Goal: Download file/media

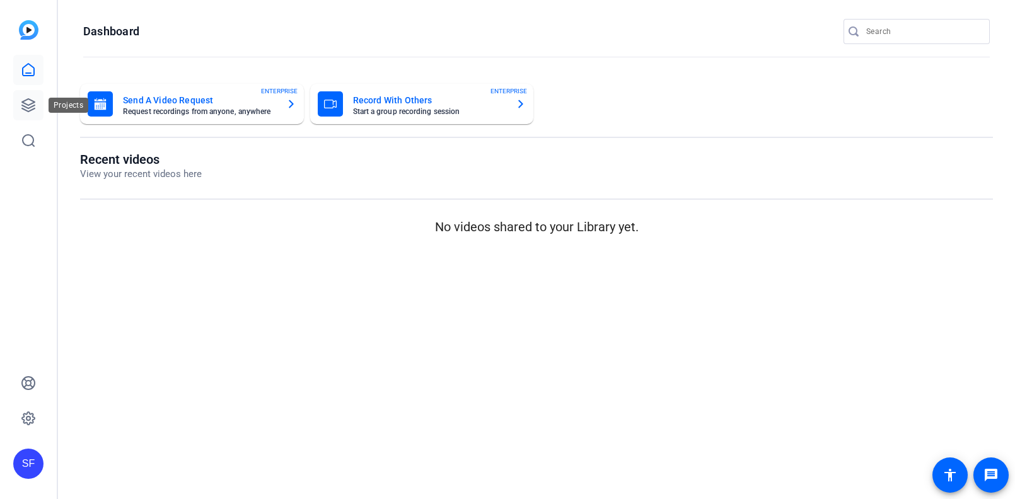
click at [25, 105] on icon at bounding box center [28, 105] width 15 height 15
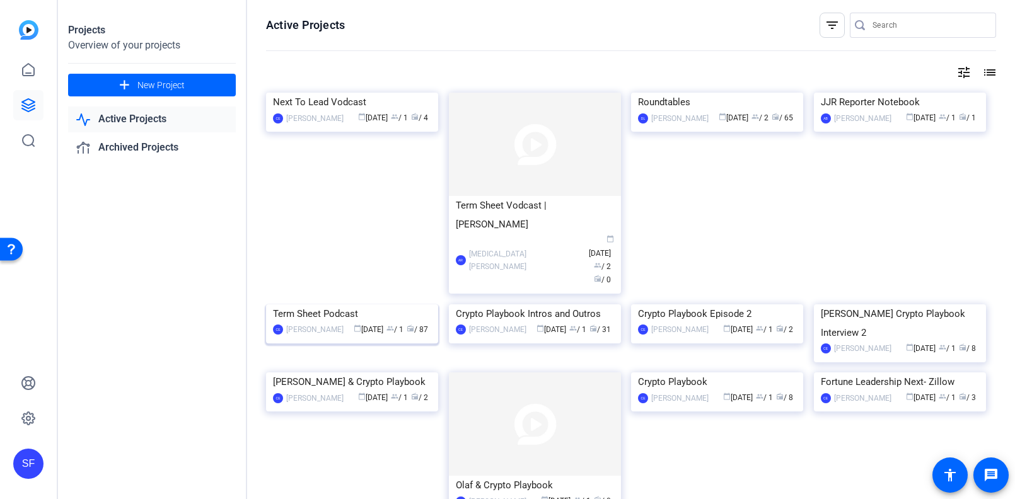
click at [364, 304] on img at bounding box center [352, 304] width 172 height 0
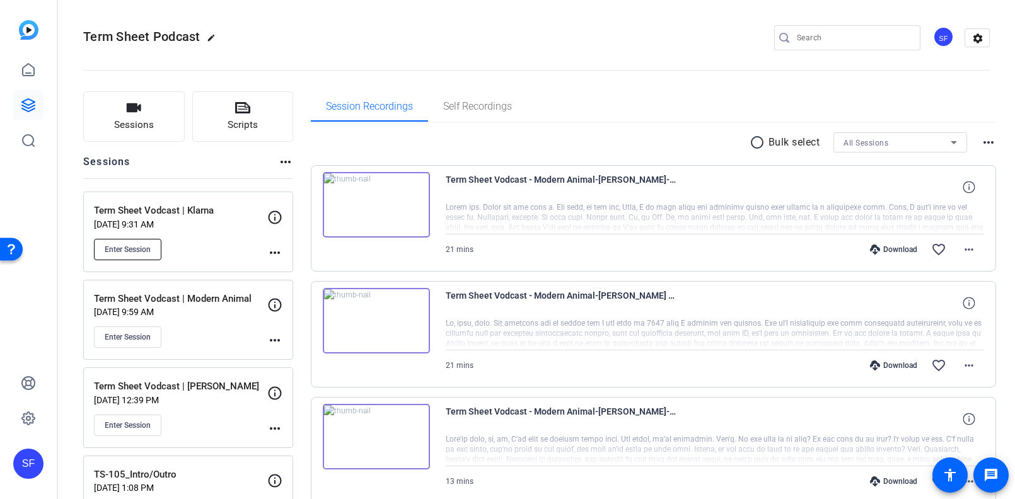
click at [130, 246] on span "Enter Session" at bounding box center [128, 250] width 46 height 10
click at [277, 256] on mat-icon "more_horiz" at bounding box center [274, 252] width 15 height 15
click at [291, 265] on span "Edit Session" at bounding box center [305, 269] width 57 height 15
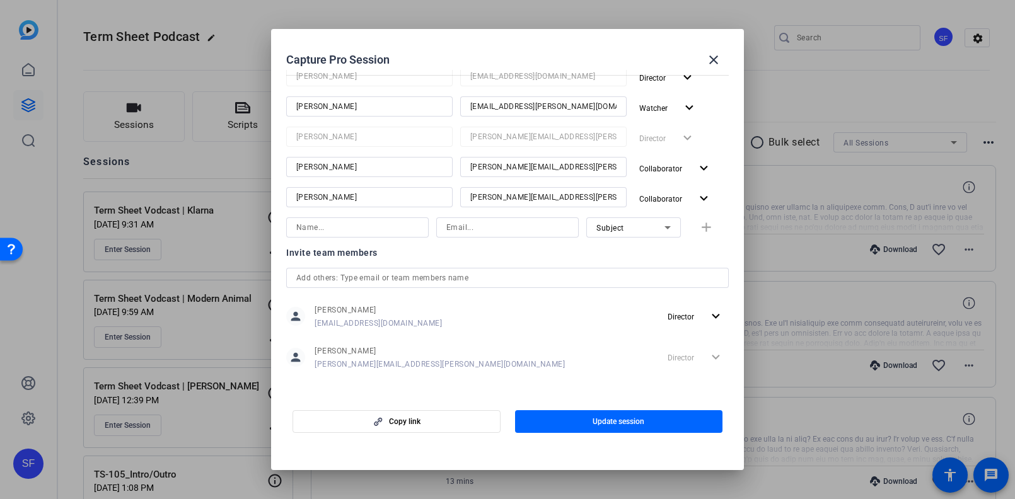
scroll to position [203, 0]
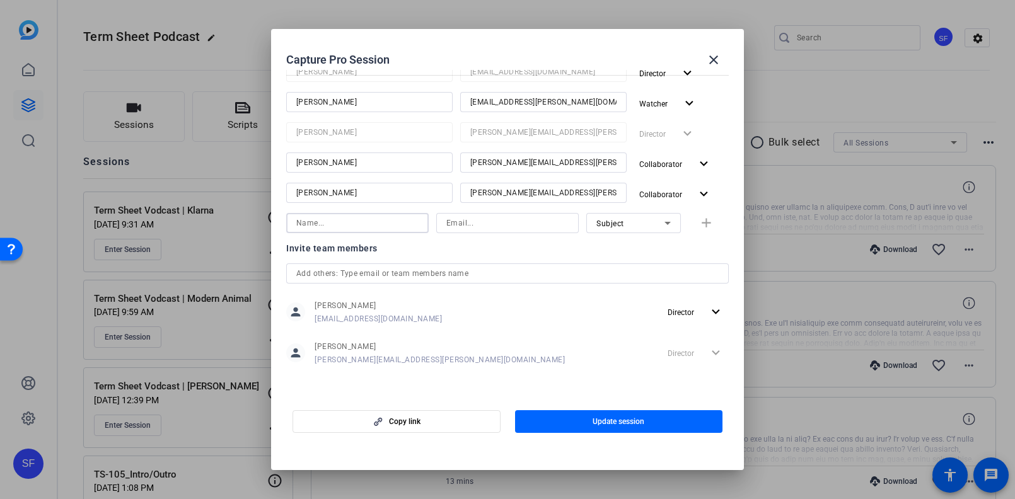
click at [367, 227] on input at bounding box center [357, 223] width 122 height 15
click at [427, 274] on div "Invite team members person Ceylan Ersoy ceylan.ersoy@fortune.com Director expan…" at bounding box center [507, 311] width 442 height 141
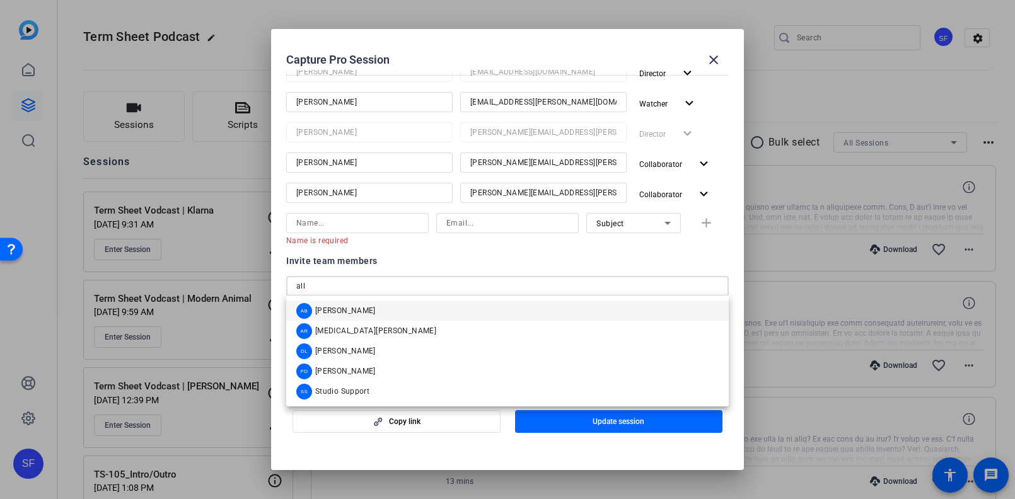
type input "alli"
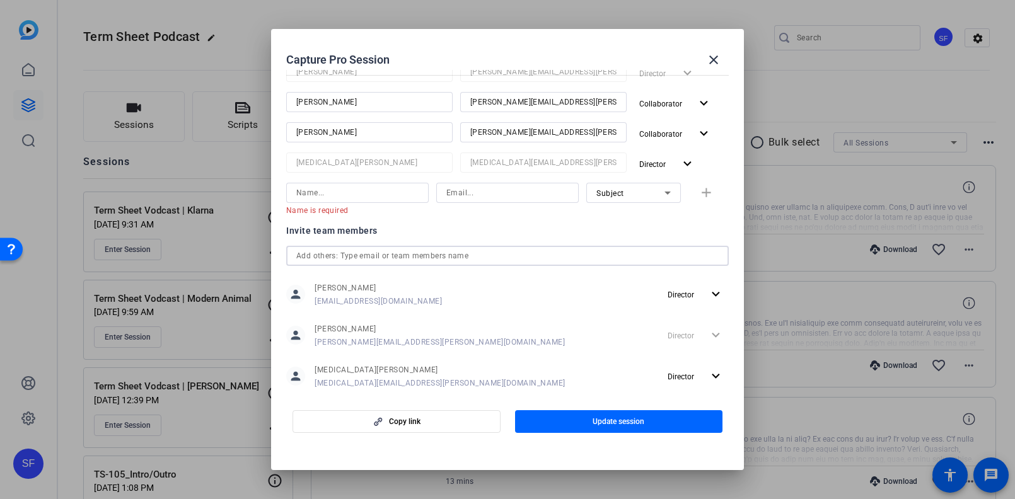
scroll to position [287, 0]
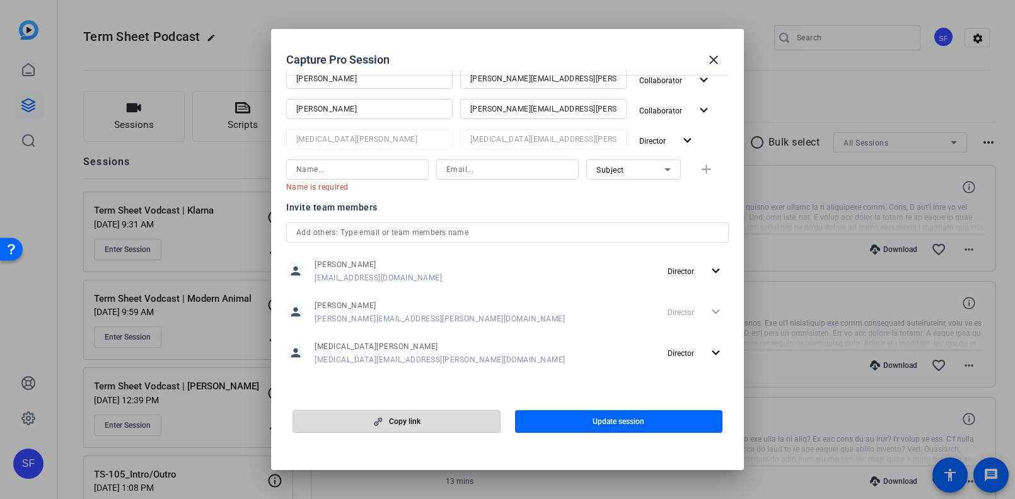
click at [444, 422] on span "button" at bounding box center [396, 421] width 207 height 30
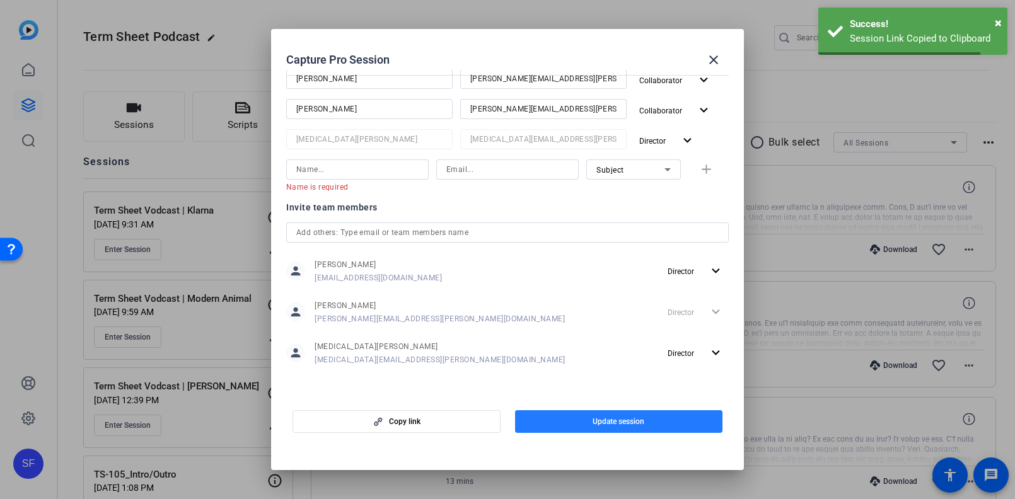
click at [602, 424] on span "Update session" at bounding box center [618, 422] width 52 height 10
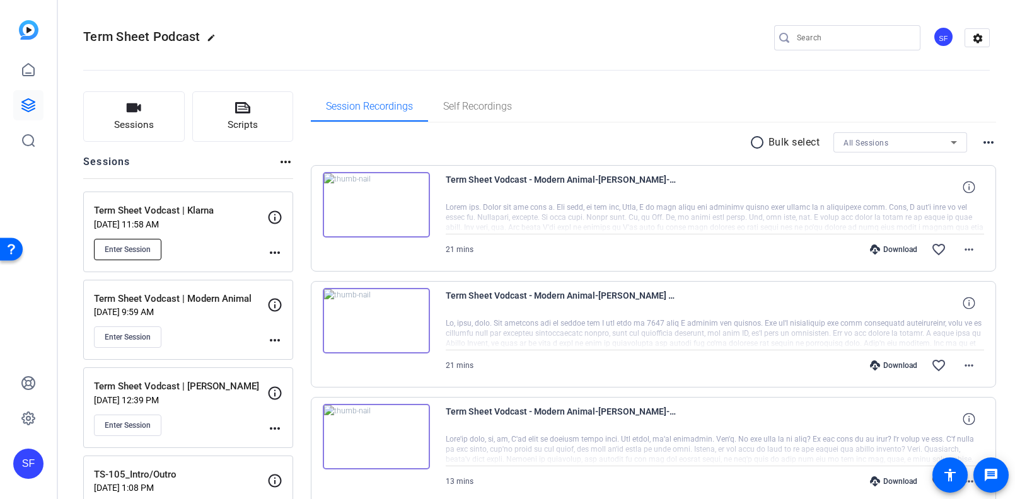
click at [132, 245] on span "Enter Session" at bounding box center [128, 250] width 46 height 10
click at [26, 422] on icon at bounding box center [28, 418] width 13 height 13
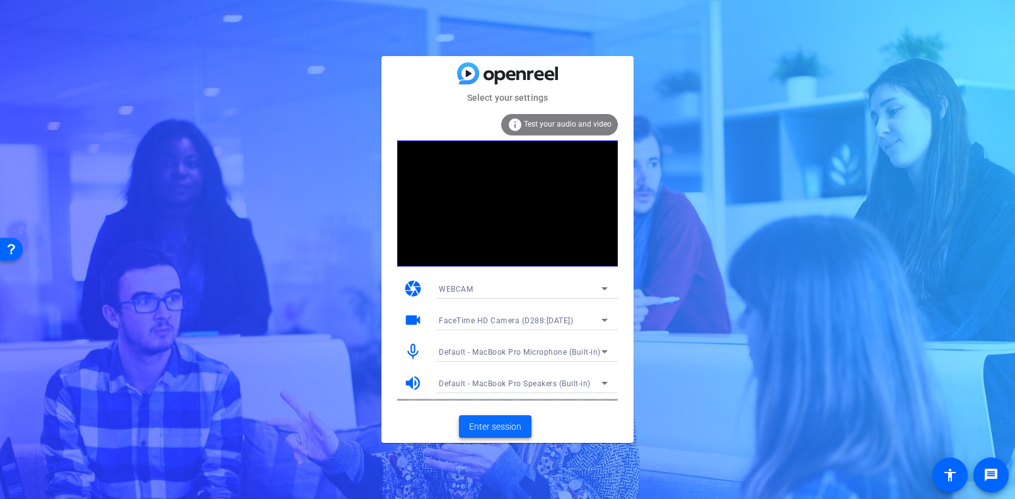
click at [513, 418] on span at bounding box center [495, 427] width 72 height 30
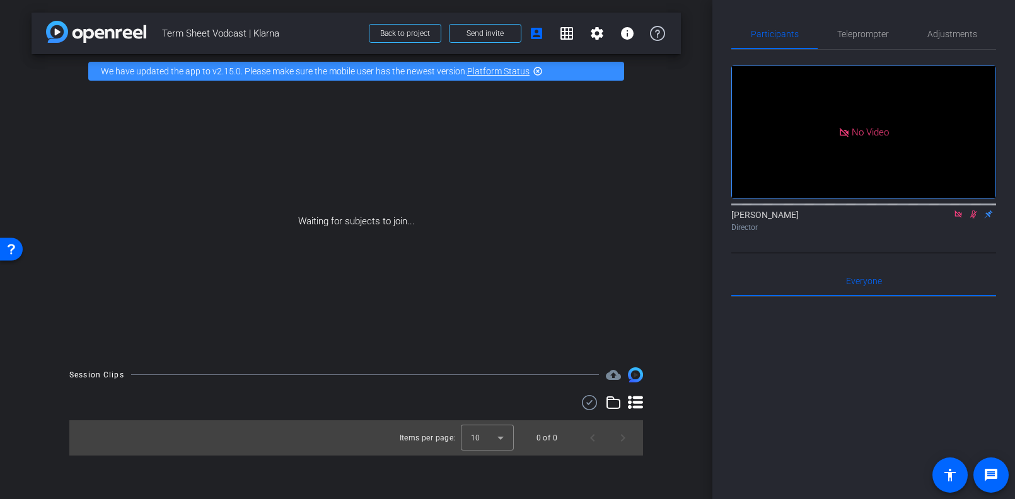
click at [957, 219] on icon at bounding box center [958, 214] width 10 height 9
click at [943, 219] on icon at bounding box center [943, 214] width 10 height 9
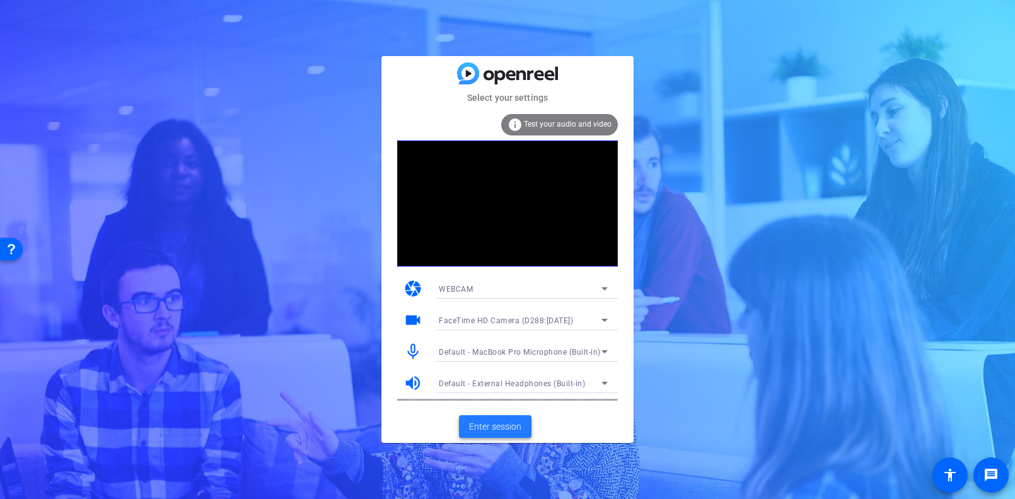
click at [492, 417] on span at bounding box center [495, 427] width 72 height 30
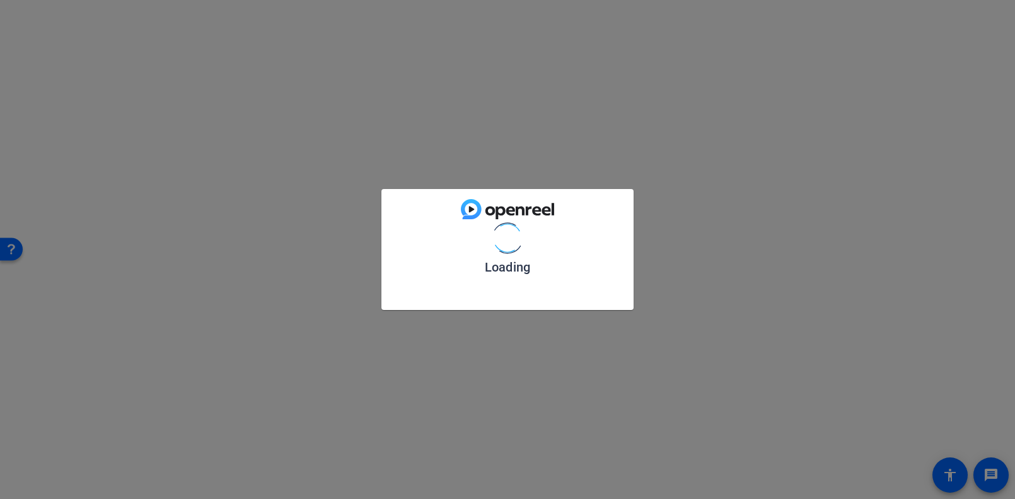
drag, startPoint x: 492, startPoint y: 417, endPoint x: 703, endPoint y: 306, distance: 238.5
click at [703, 306] on div "Loading" at bounding box center [507, 249] width 1015 height 499
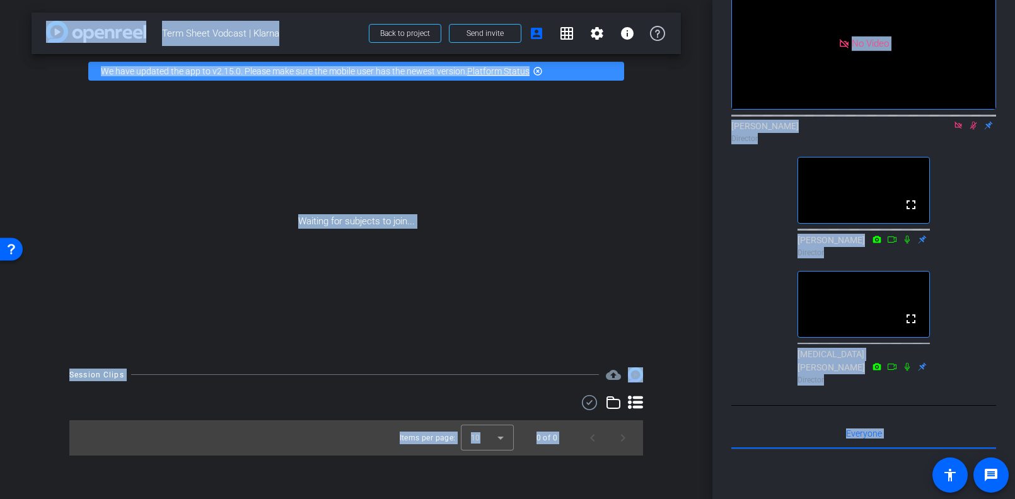
scroll to position [65, 0]
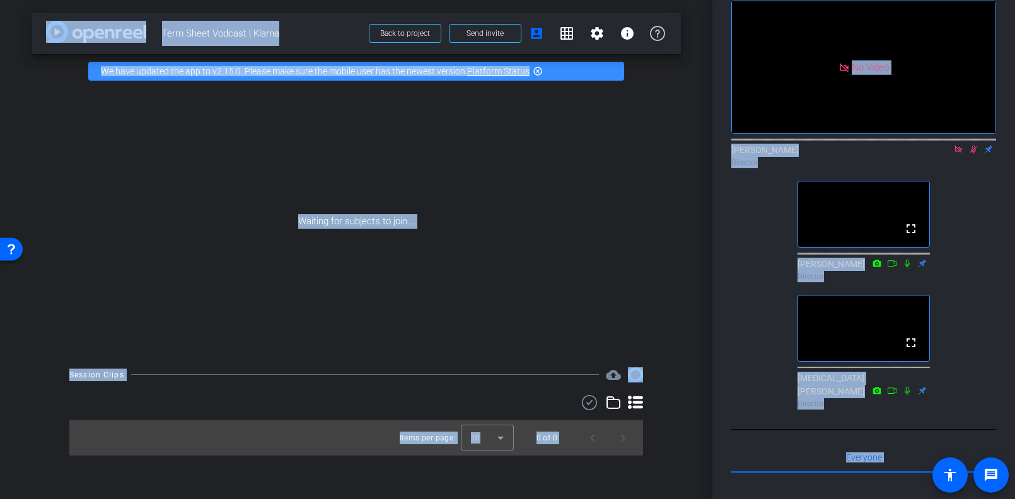
click at [971, 155] on mat-icon at bounding box center [972, 149] width 15 height 11
click at [973, 154] on icon at bounding box center [973, 149] width 10 height 9
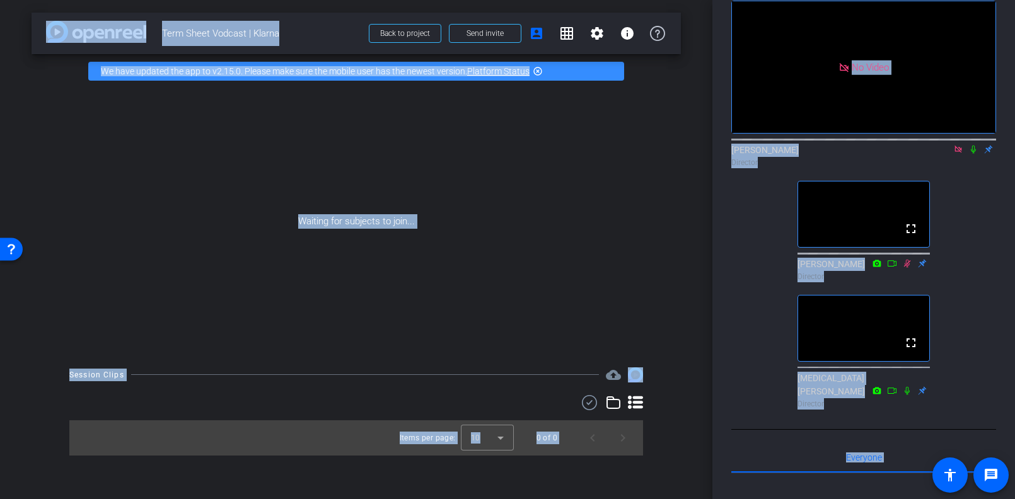
click at [973, 154] on icon at bounding box center [973, 149] width 10 height 9
click at [991, 474] on mat-icon "message" at bounding box center [990, 475] width 15 height 15
click at [971, 154] on icon at bounding box center [973, 149] width 10 height 9
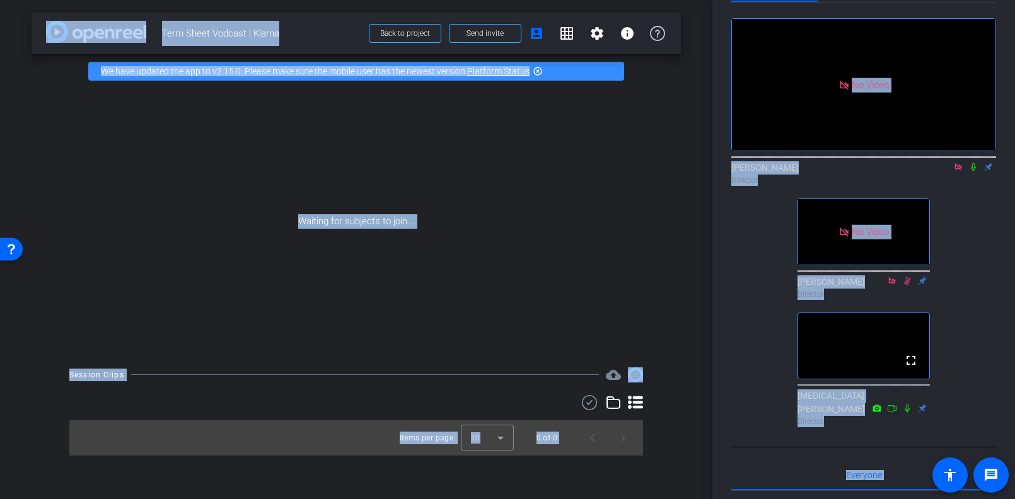
scroll to position [33, 0]
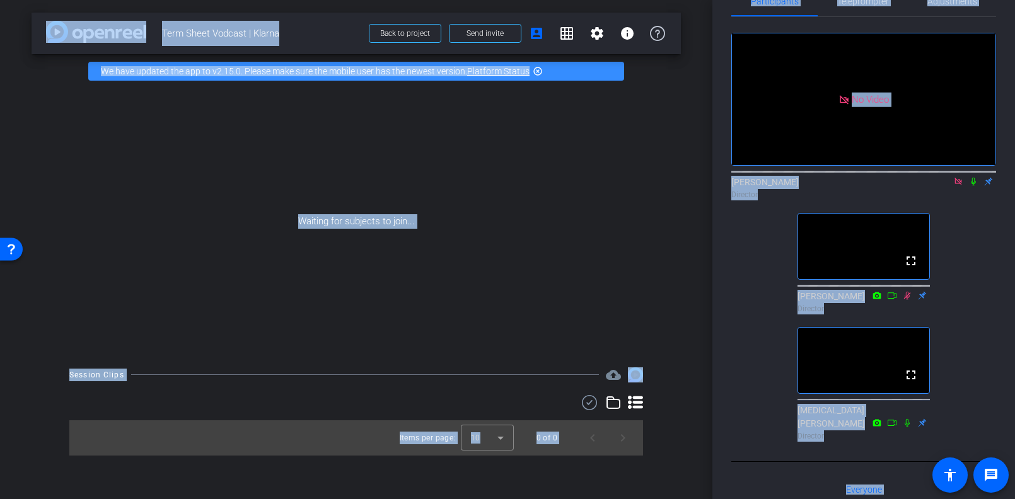
click at [972, 186] on icon at bounding box center [973, 182] width 5 height 8
click at [974, 186] on icon at bounding box center [973, 182] width 7 height 8
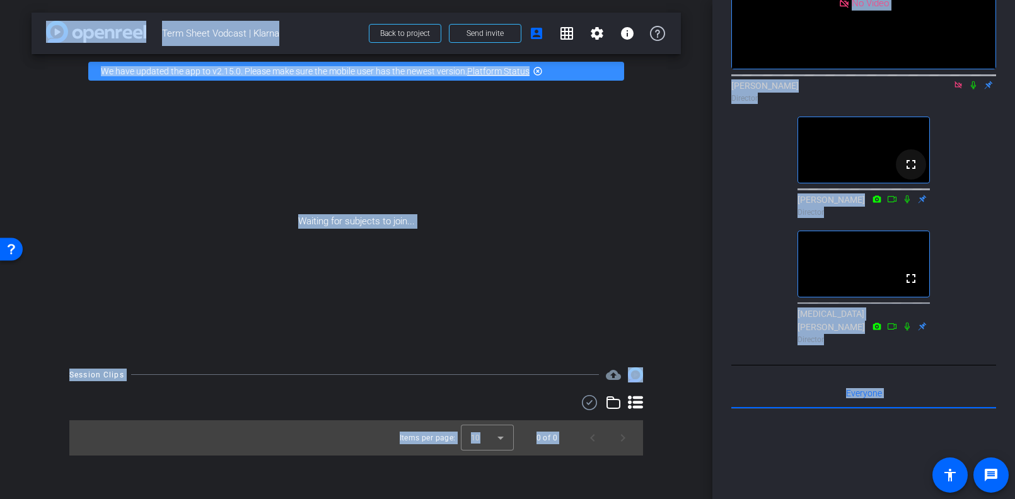
scroll to position [129, 0]
click at [974, 90] on icon at bounding box center [973, 86] width 5 height 8
click at [969, 90] on icon at bounding box center [973, 85] width 10 height 9
click at [973, 90] on icon at bounding box center [973, 85] width 10 height 9
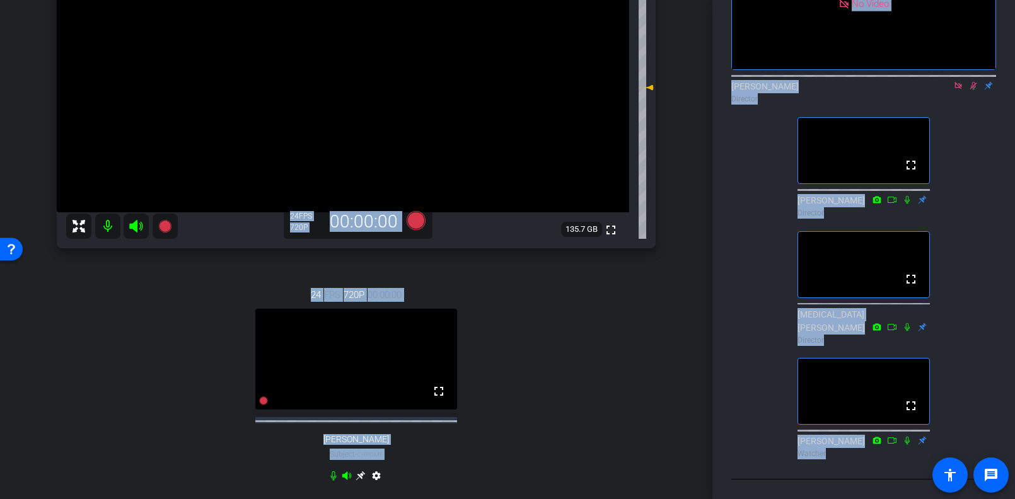
scroll to position [451, 0]
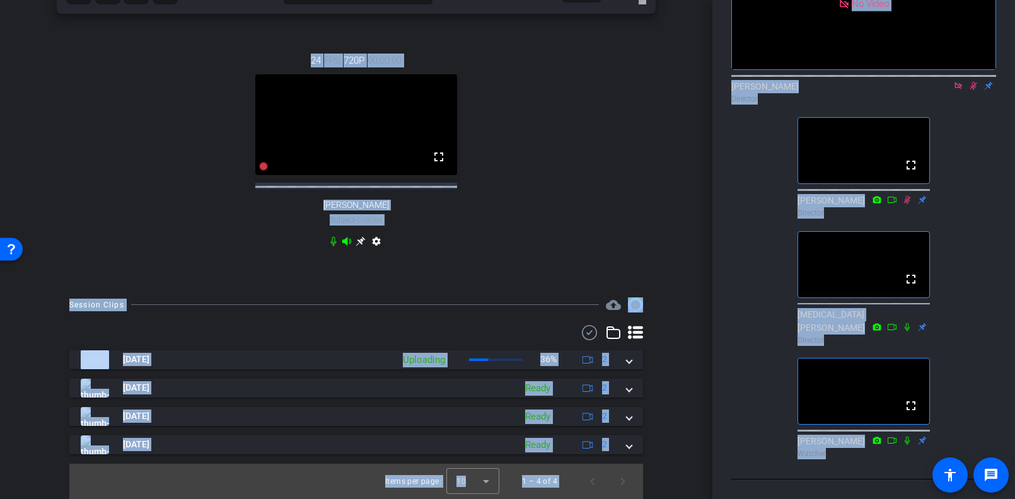
click at [971, 90] on icon at bounding box center [973, 85] width 10 height 9
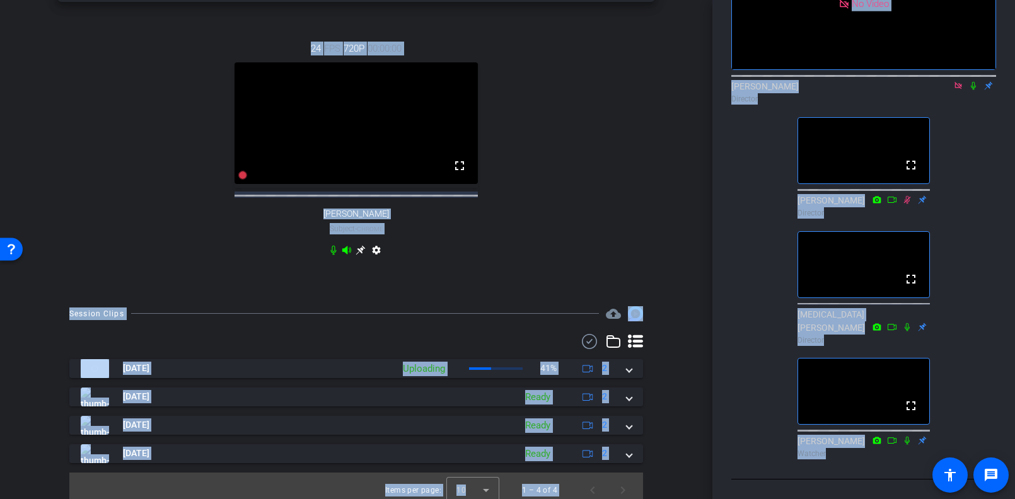
click at [971, 90] on icon at bounding box center [973, 85] width 10 height 9
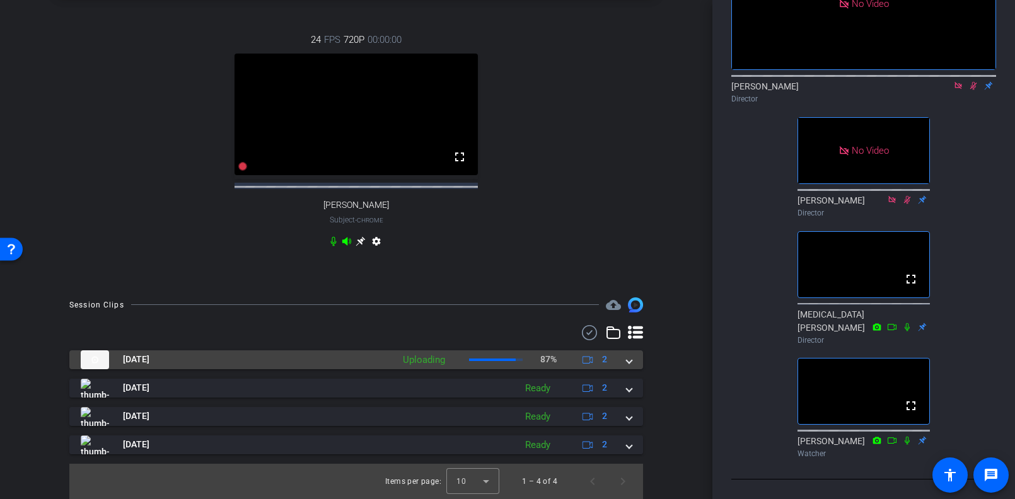
click at [629, 360] on span at bounding box center [628, 359] width 5 height 13
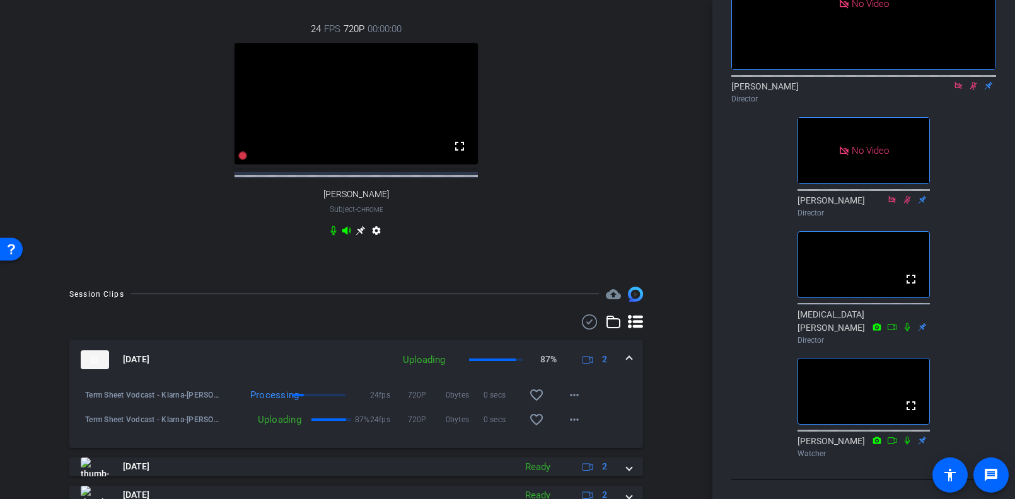
scroll to position [515, 0]
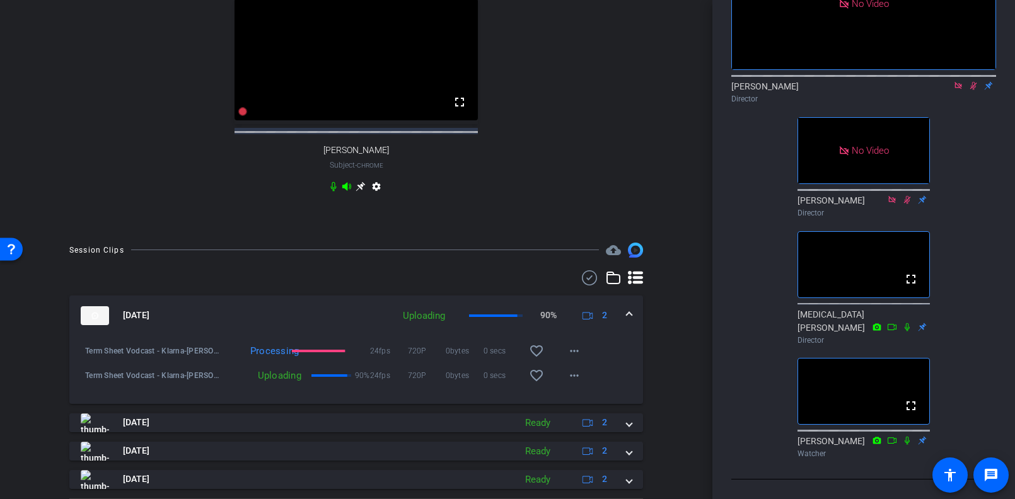
click at [972, 90] on icon at bounding box center [973, 85] width 10 height 9
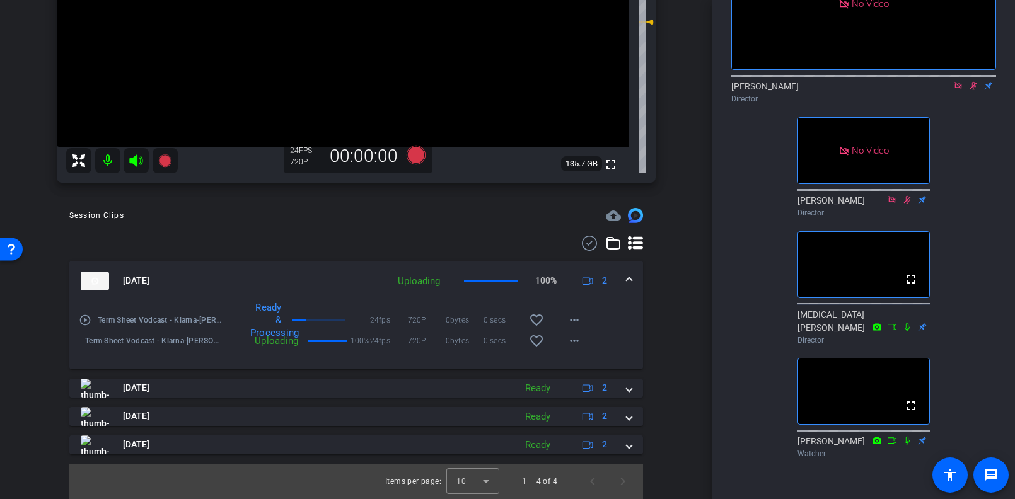
scroll to position [270, 0]
click at [971, 90] on icon at bounding box center [973, 85] width 10 height 9
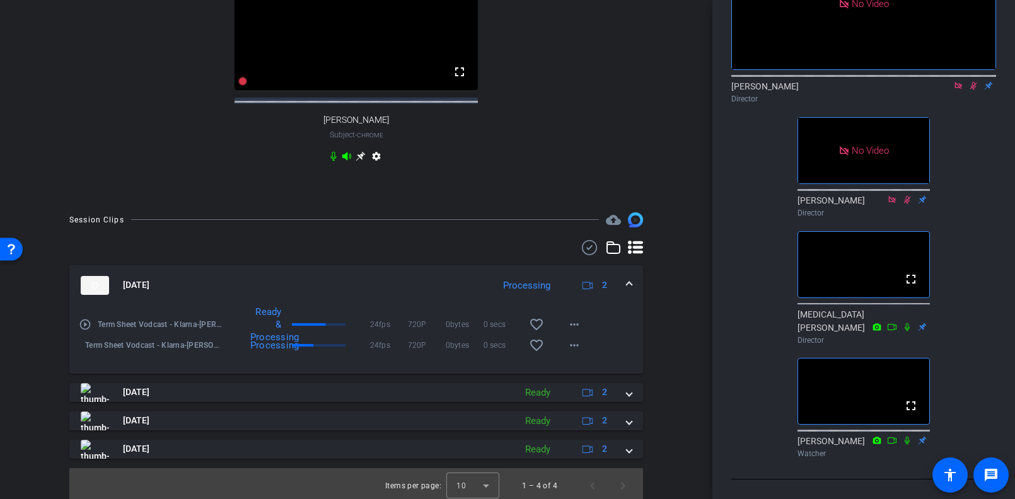
scroll to position [560, 0]
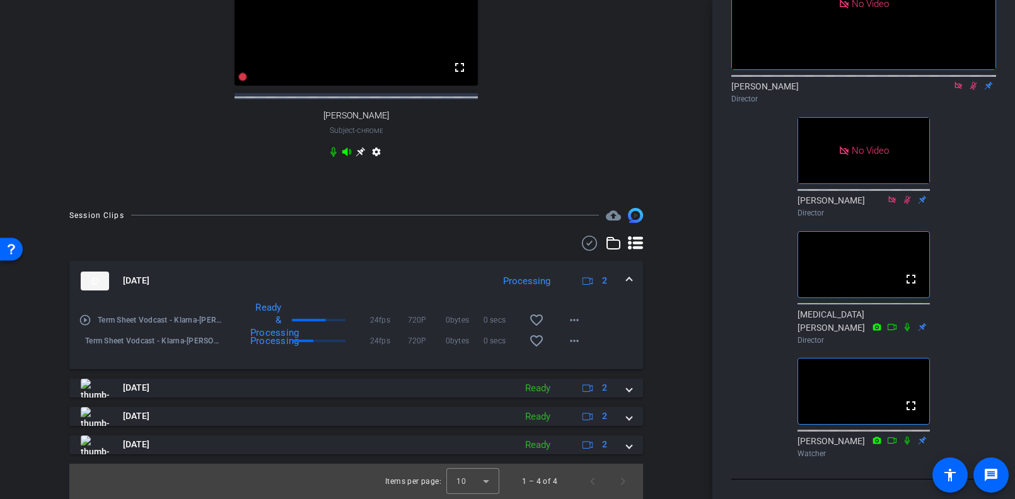
click at [972, 90] on icon at bounding box center [973, 86] width 7 height 8
click at [974, 90] on icon at bounding box center [973, 86] width 5 height 8
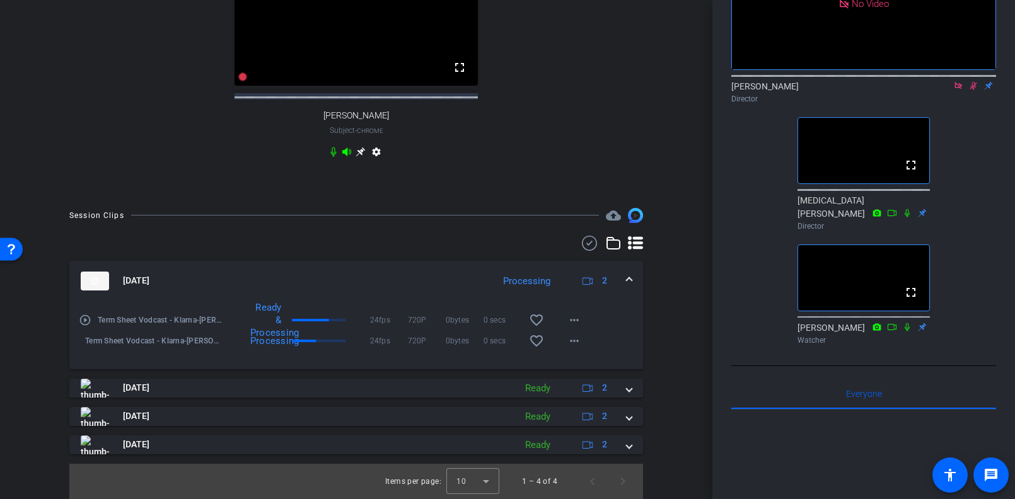
scroll to position [270, 0]
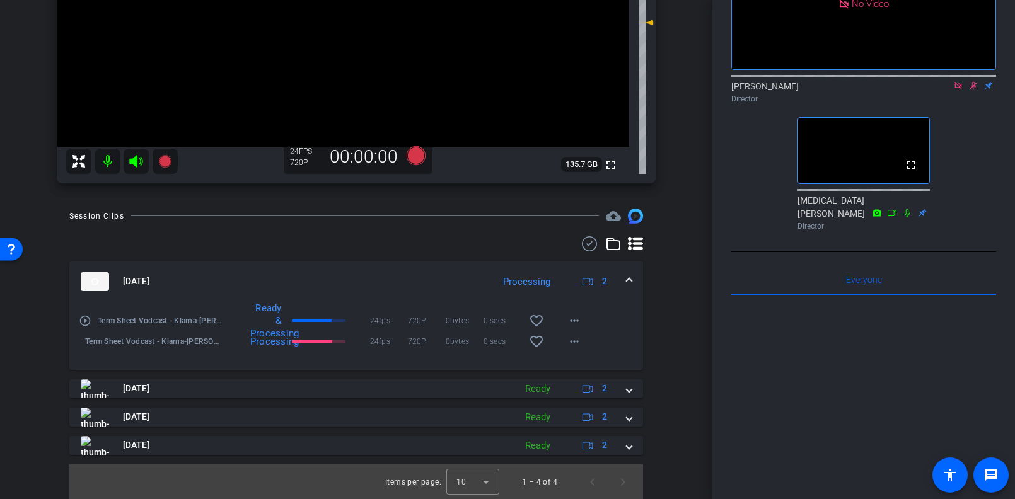
click at [972, 90] on icon at bounding box center [973, 86] width 7 height 8
click at [315, 340] on span at bounding box center [306, 341] width 28 height 3
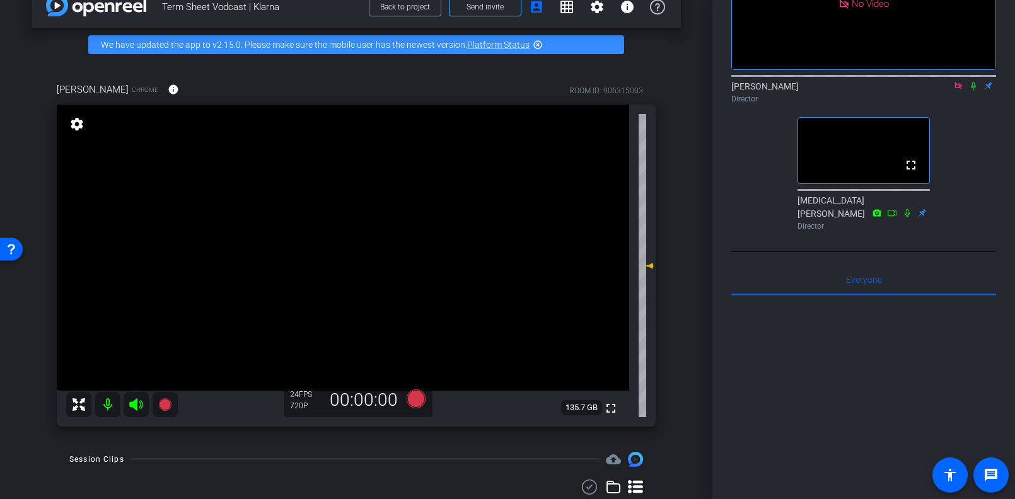
scroll to position [29, 0]
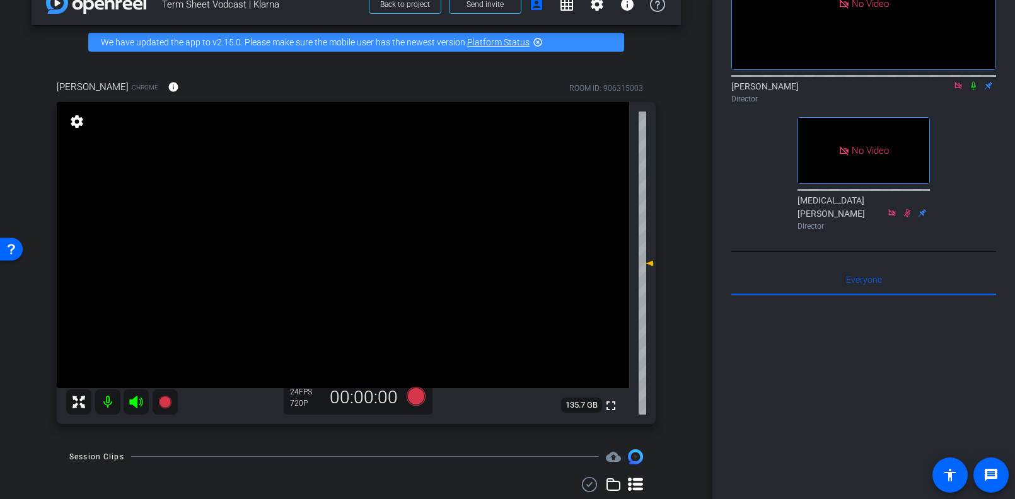
click at [959, 90] on icon at bounding box center [958, 85] width 10 height 9
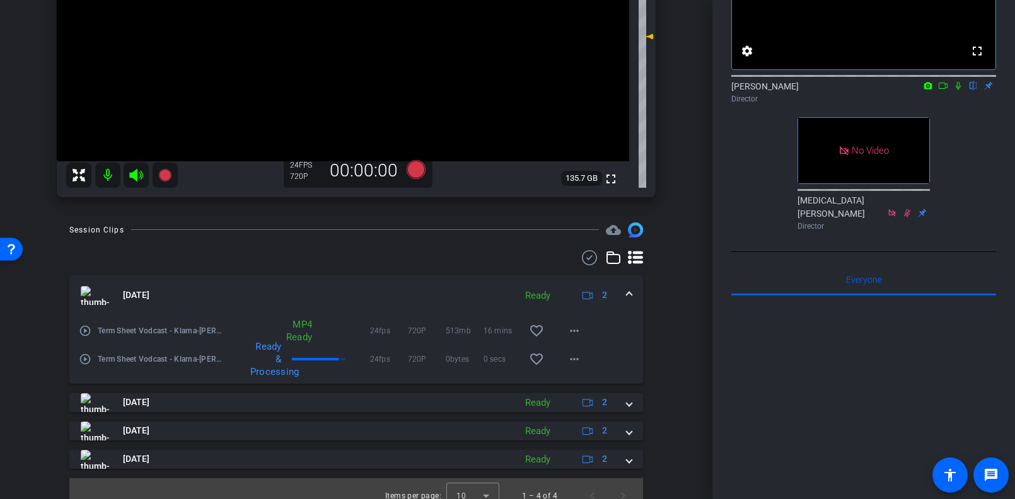
scroll to position [270, 0]
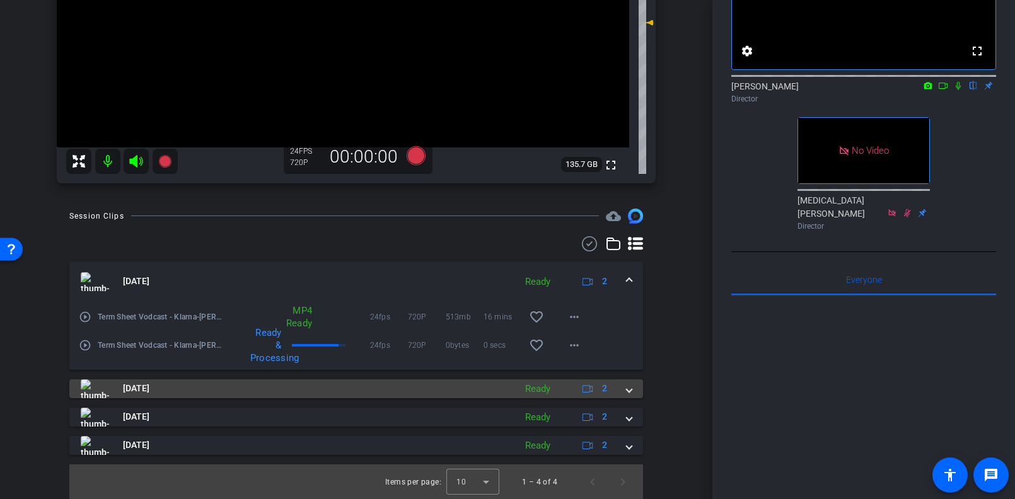
click at [631, 383] on span at bounding box center [628, 388] width 5 height 13
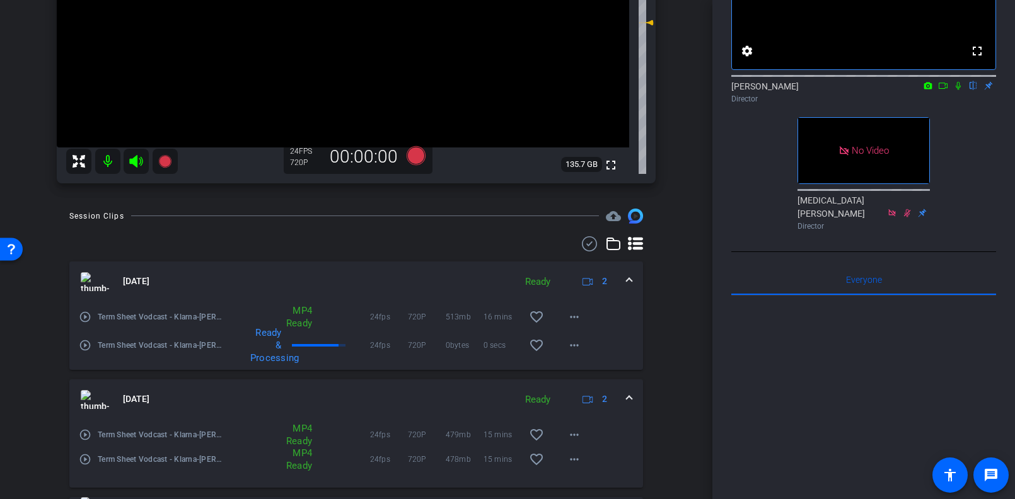
scroll to position [359, 0]
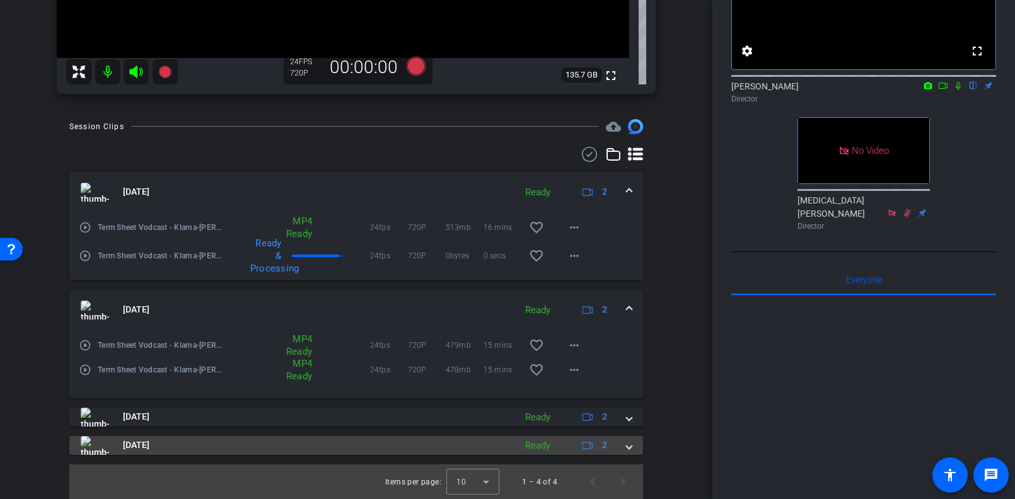
click at [630, 441] on span at bounding box center [628, 445] width 5 height 13
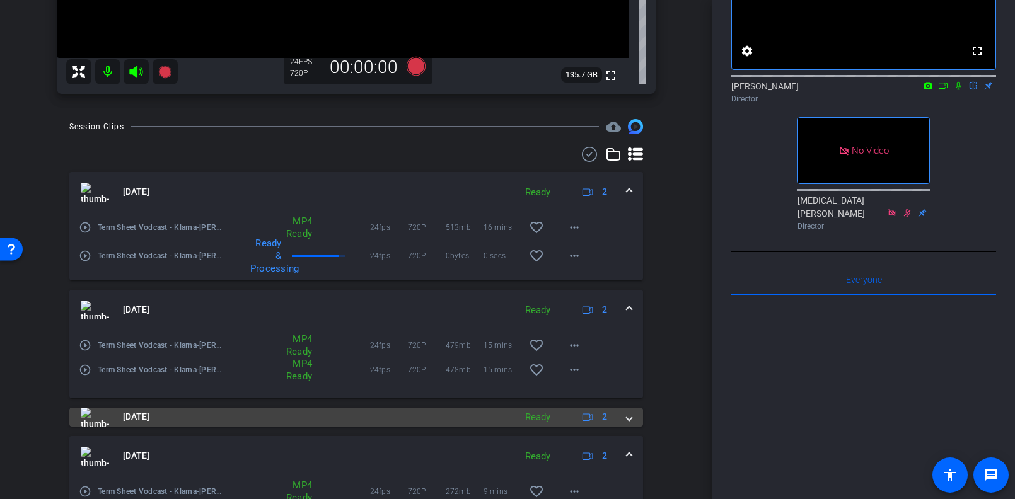
click at [633, 422] on mat-expansion-panel-header "Sep 5, 2025 Ready 2" at bounding box center [355, 417] width 573 height 19
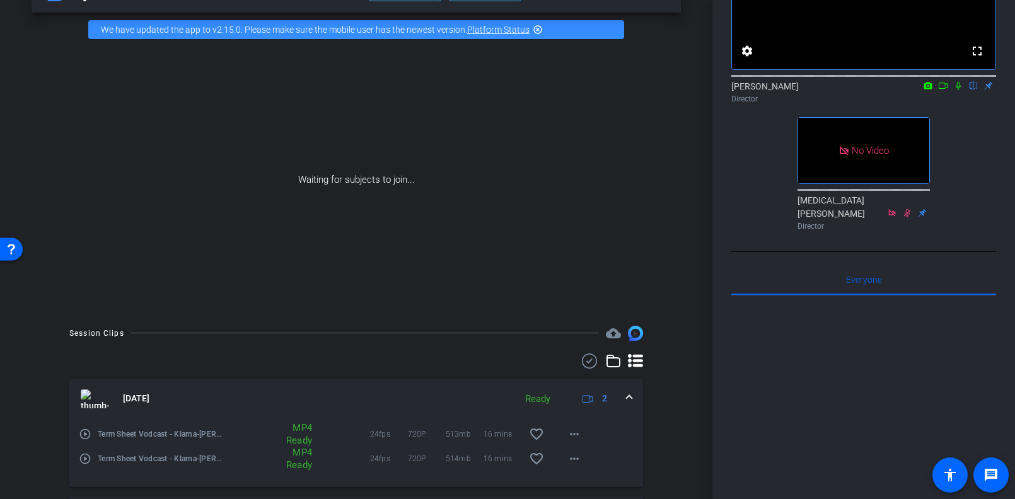
scroll to position [427, 0]
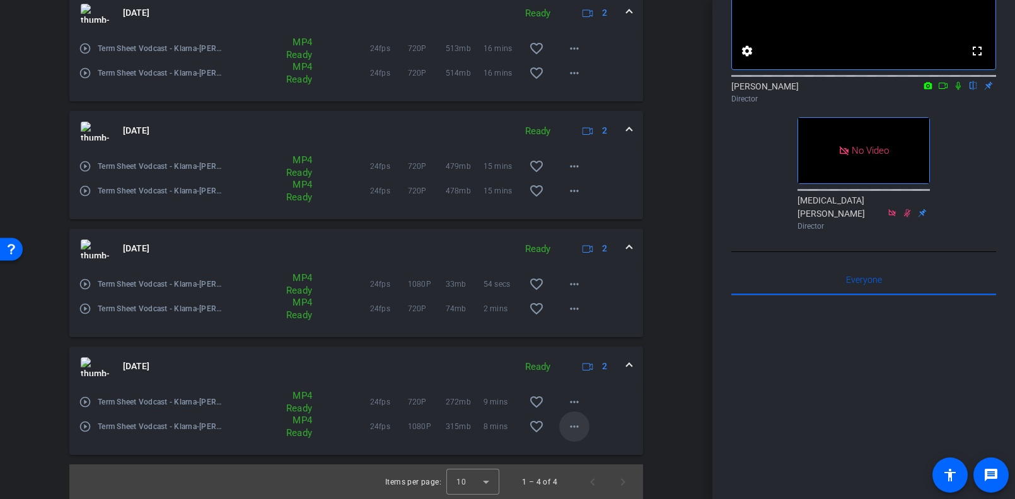
click at [575, 425] on mat-icon "more_horiz" at bounding box center [574, 426] width 15 height 15
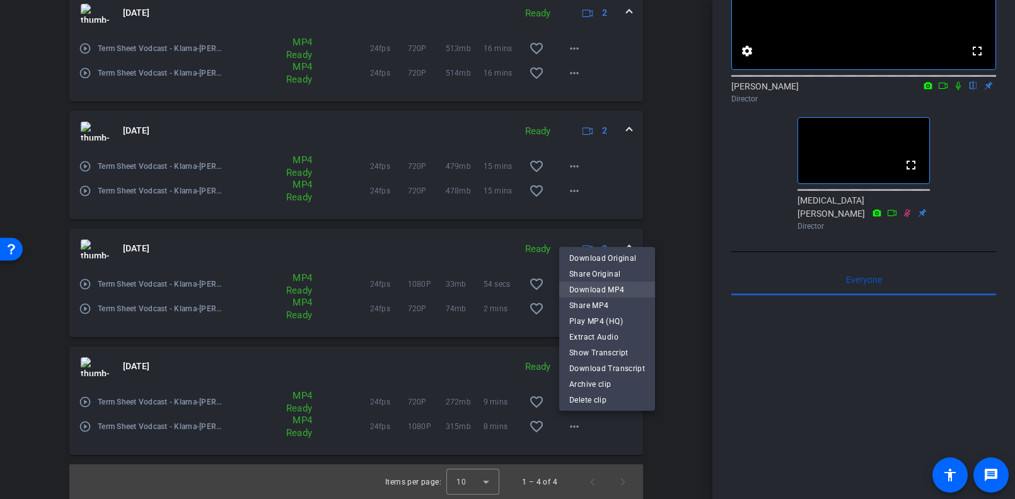
click at [621, 289] on span "Download MP4" at bounding box center [607, 289] width 76 height 15
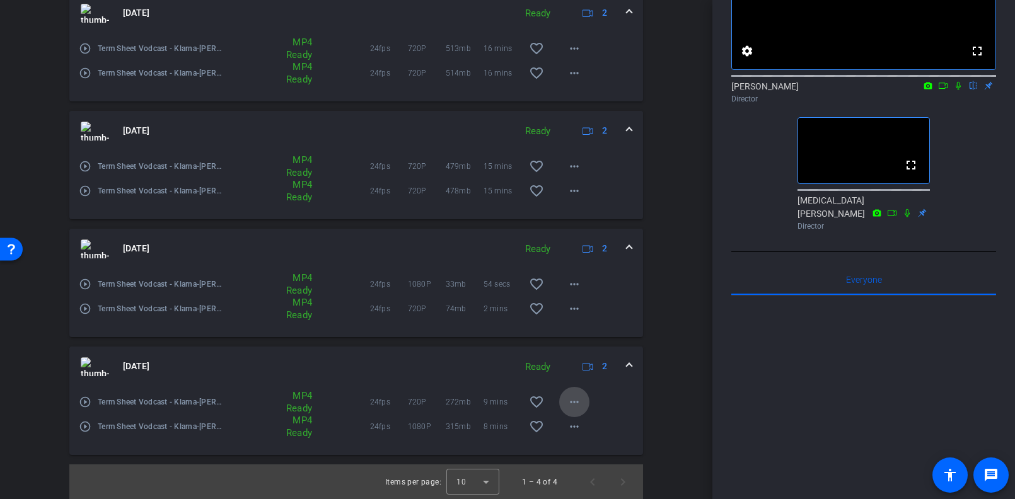
click at [576, 406] on mat-icon "more_horiz" at bounding box center [574, 402] width 15 height 15
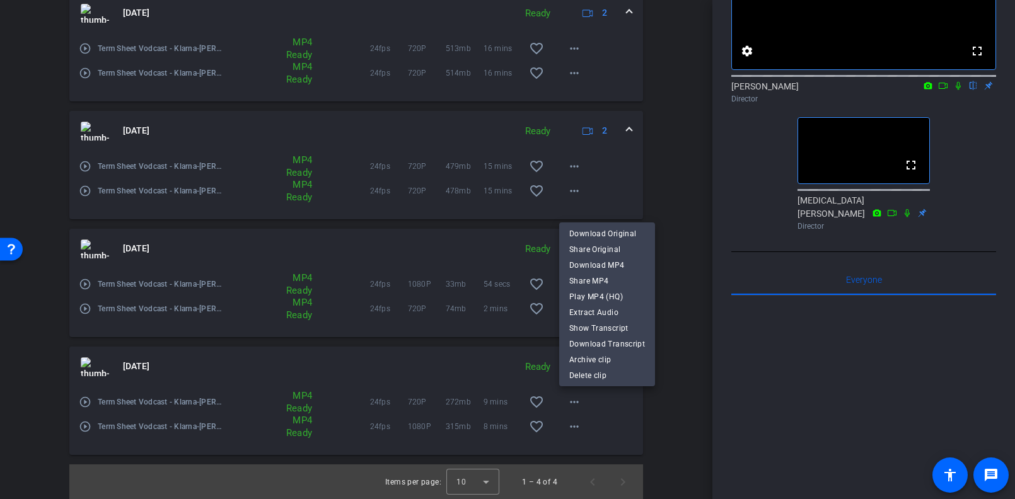
click at [957, 99] on div at bounding box center [507, 249] width 1015 height 499
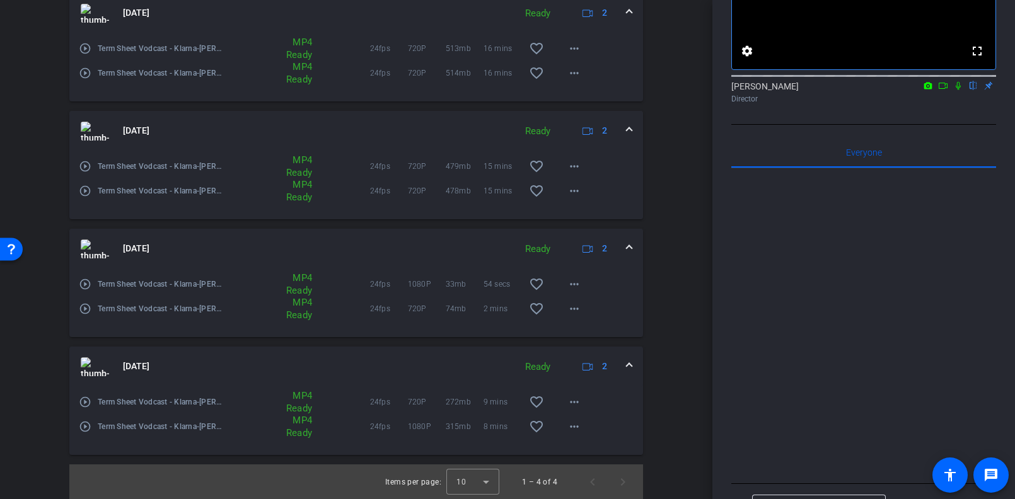
click at [943, 90] on icon at bounding box center [943, 85] width 10 height 9
click at [576, 398] on mat-icon "more_horiz" at bounding box center [574, 402] width 15 height 15
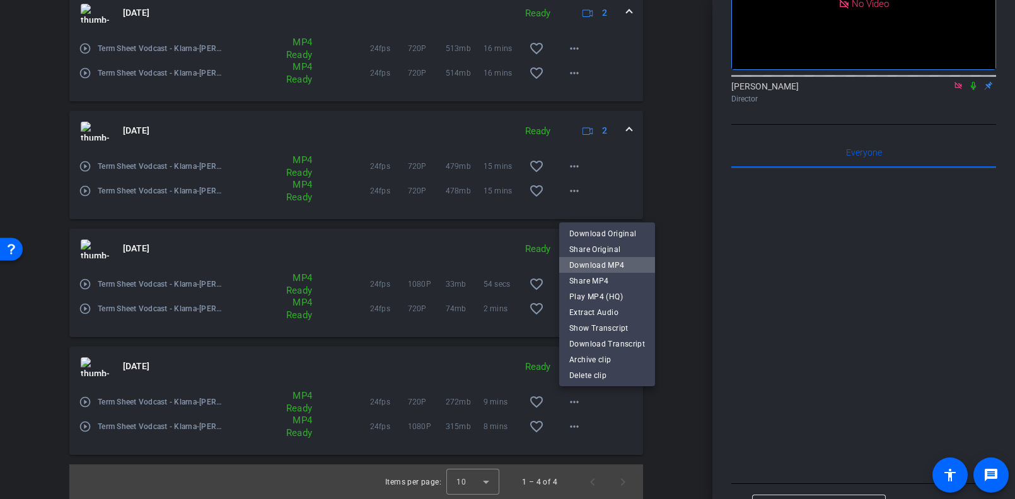
click at [623, 264] on span "Download MP4" at bounding box center [607, 265] width 76 height 15
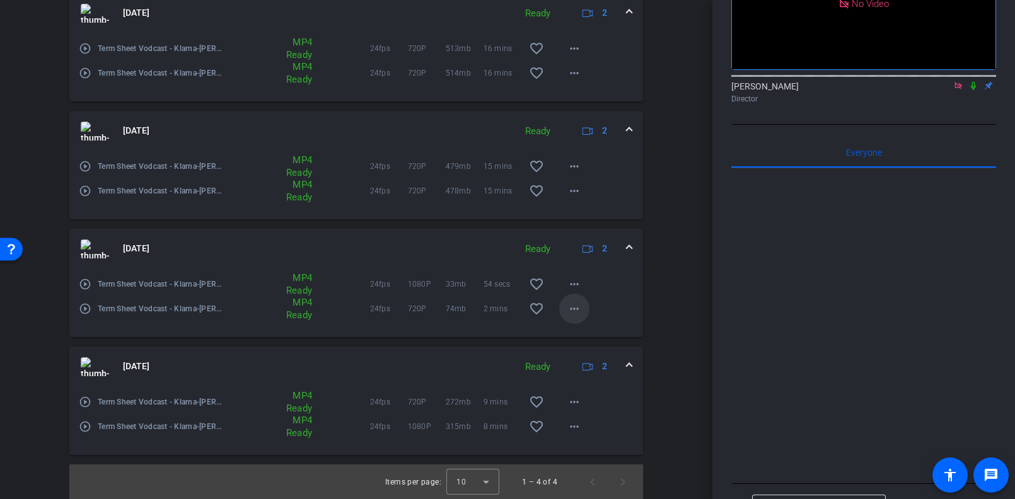
click at [577, 306] on mat-icon "more_horiz" at bounding box center [574, 308] width 15 height 15
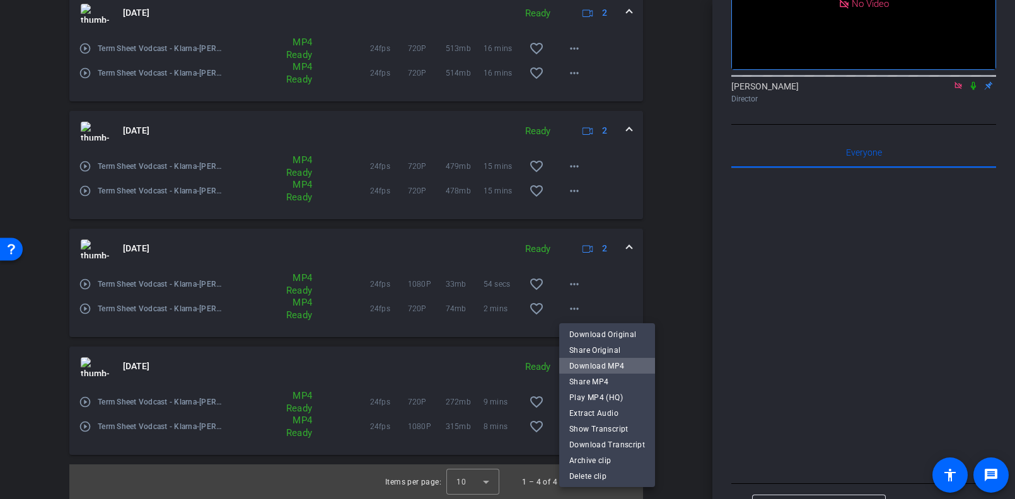
click at [631, 364] on span "Download MP4" at bounding box center [607, 366] width 76 height 15
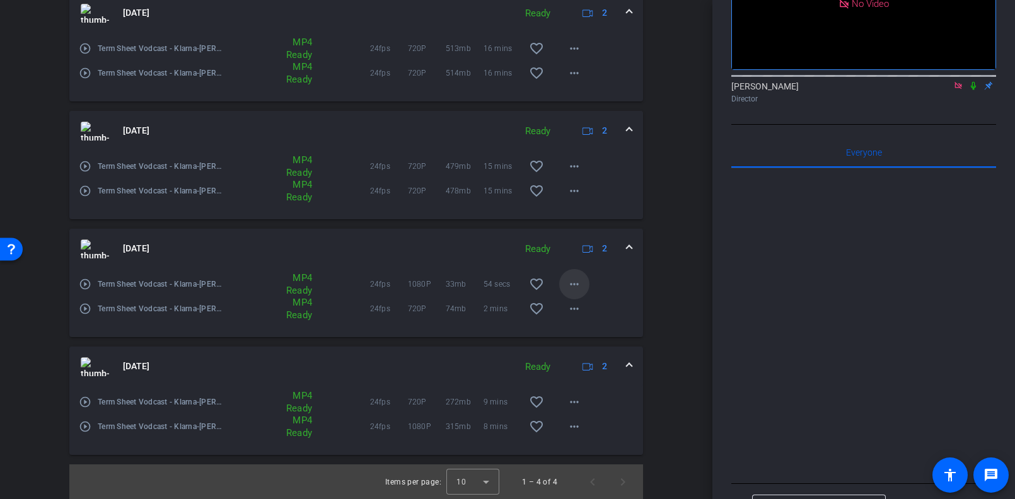
click at [570, 282] on mat-icon "more_horiz" at bounding box center [574, 284] width 15 height 15
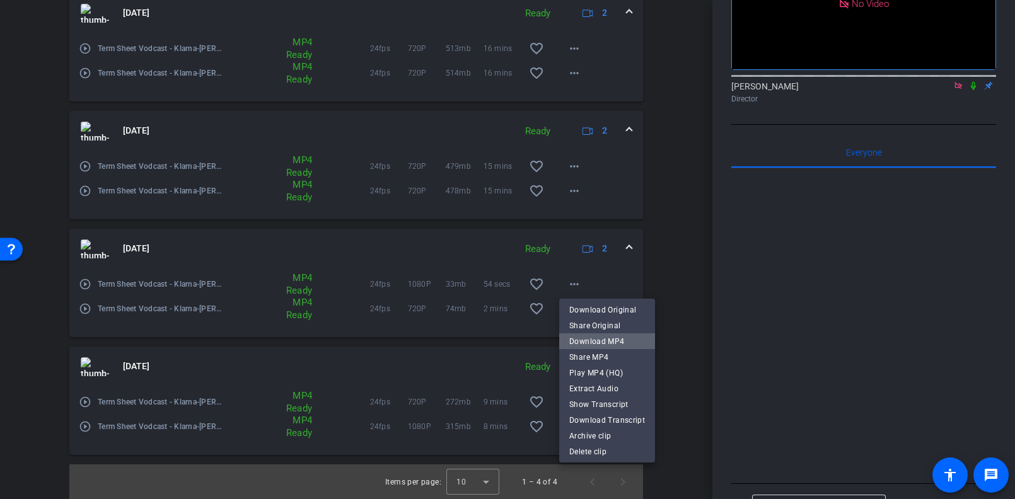
click at [621, 345] on span "Download MP4" at bounding box center [607, 341] width 76 height 15
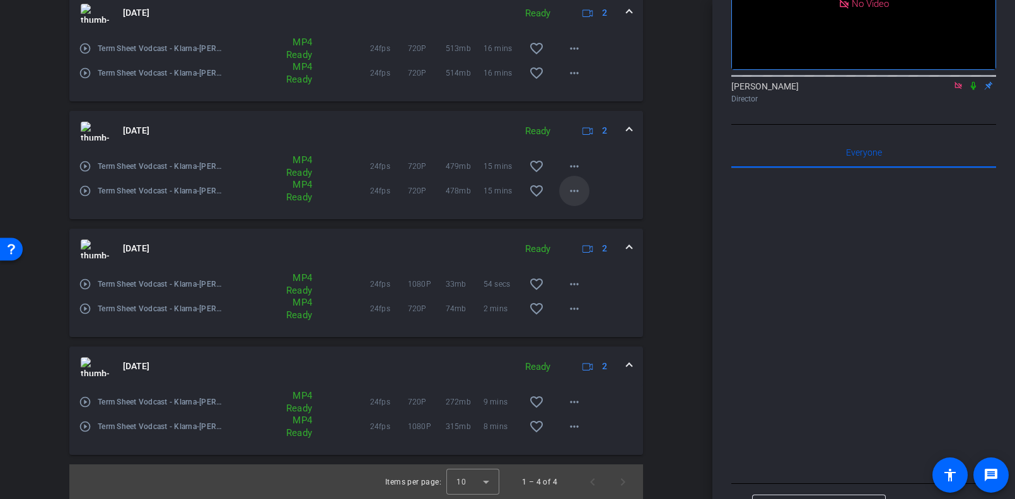
click at [572, 189] on mat-icon "more_horiz" at bounding box center [574, 190] width 15 height 15
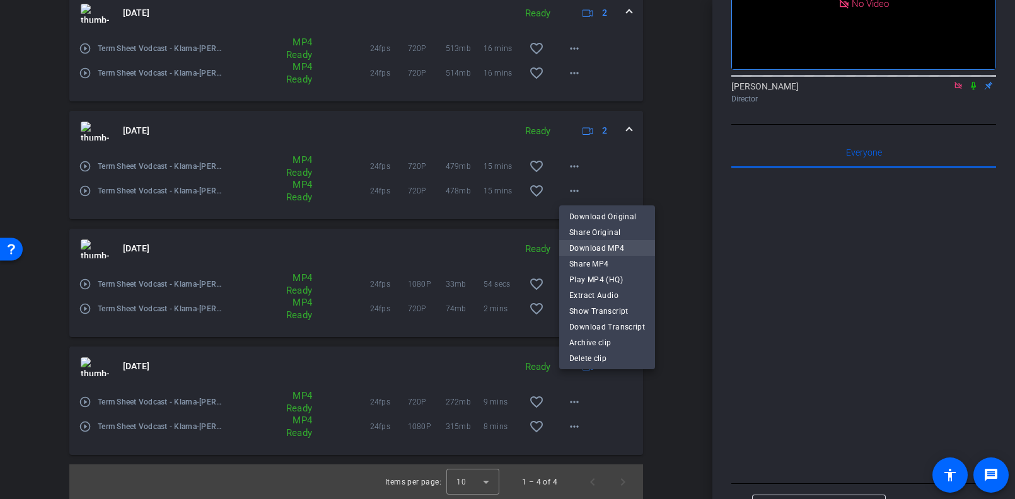
click at [623, 249] on span "Download MP4" at bounding box center [607, 248] width 76 height 15
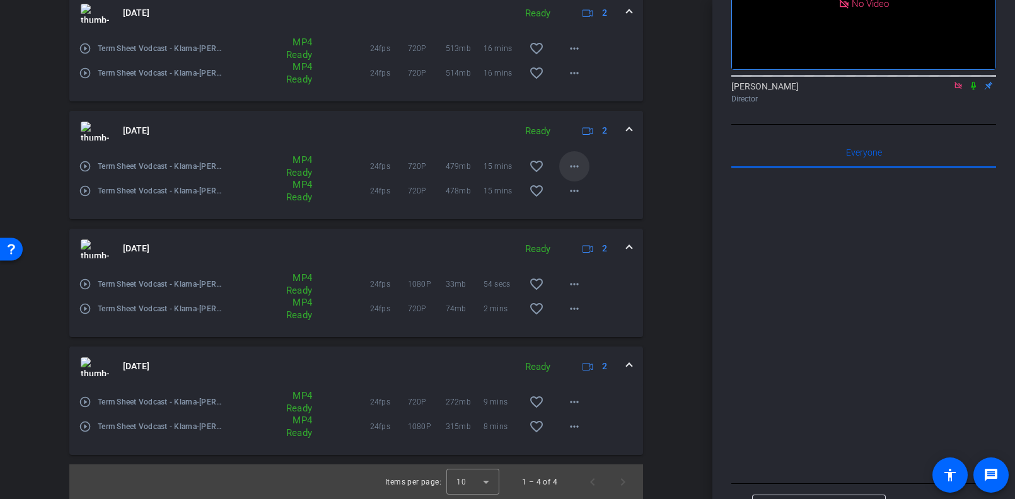
click at [577, 166] on mat-icon "more_horiz" at bounding box center [574, 166] width 15 height 15
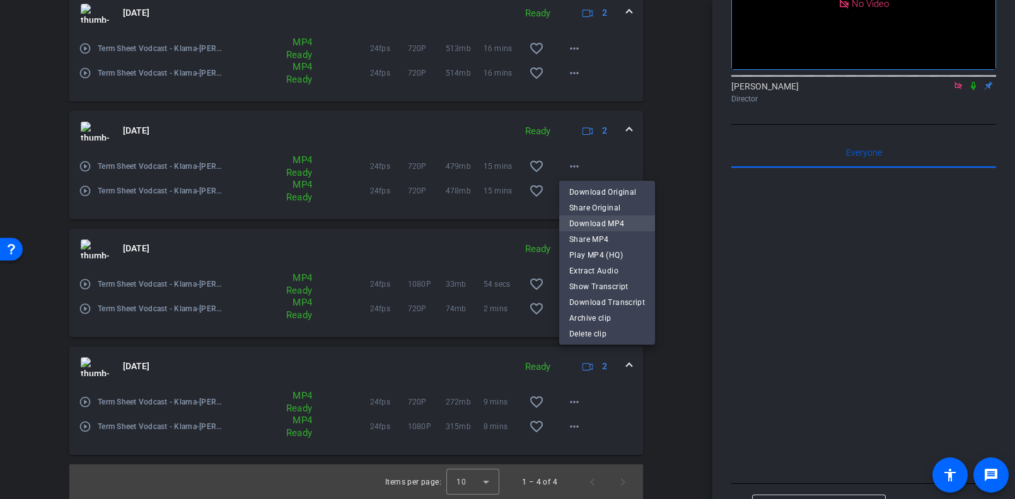
click at [623, 222] on span "Download MP4" at bounding box center [607, 223] width 76 height 15
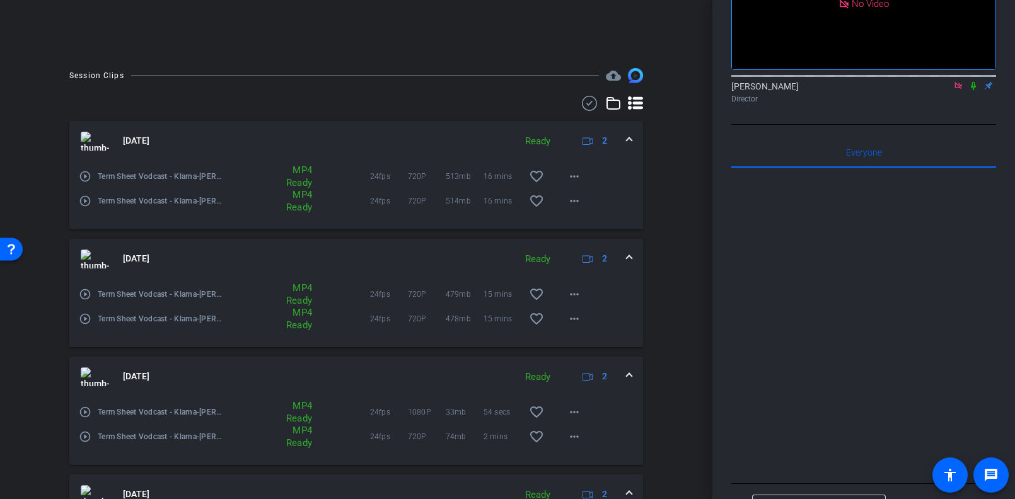
scroll to position [298, 0]
click at [581, 199] on span at bounding box center [574, 202] width 30 height 30
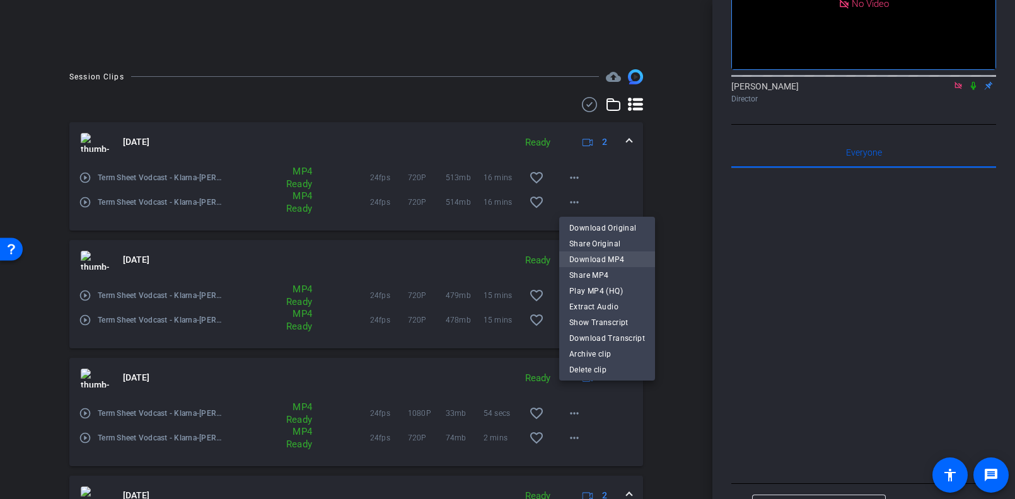
click at [626, 262] on span "Download MP4" at bounding box center [607, 258] width 76 height 15
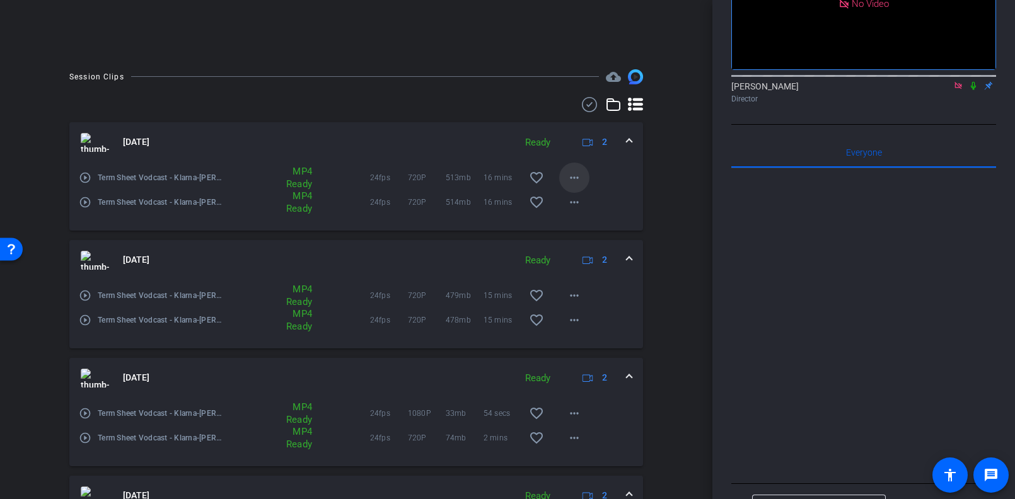
click at [572, 174] on mat-icon "more_horiz" at bounding box center [574, 177] width 15 height 15
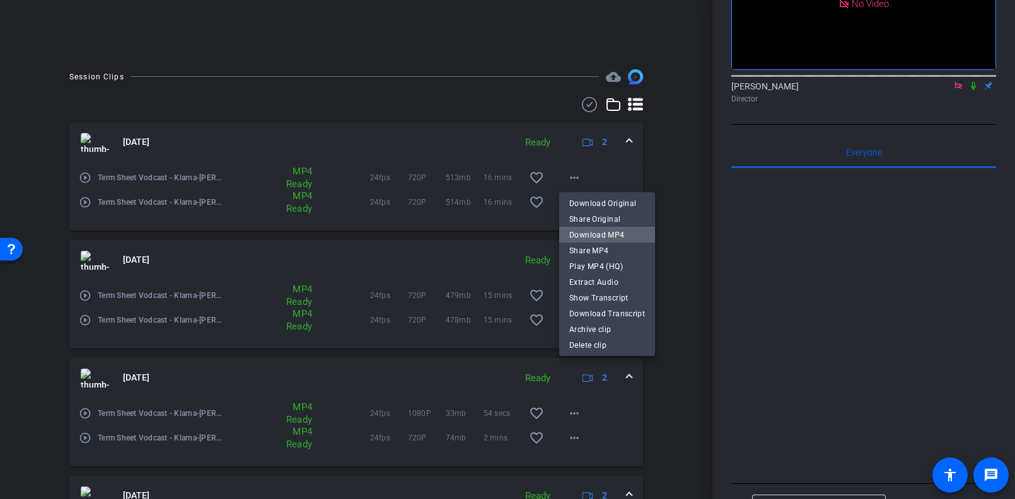
click at [622, 239] on span "Download MP4" at bounding box center [607, 234] width 76 height 15
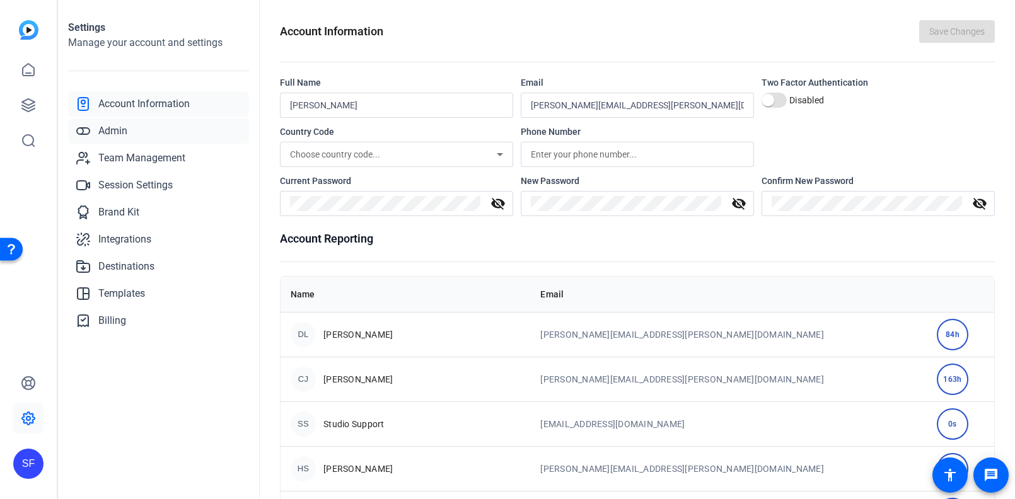
click at [138, 122] on link "Admin" at bounding box center [158, 130] width 181 height 25
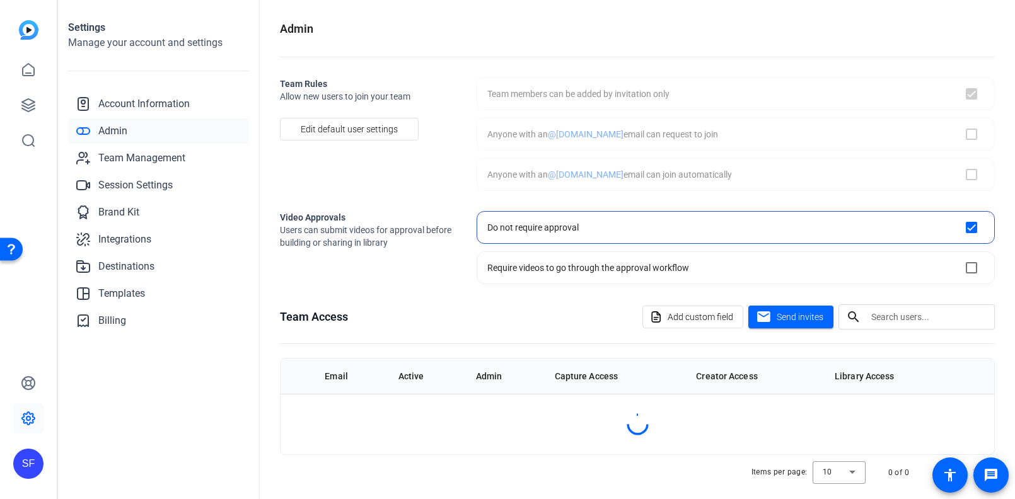
checkbox input "true"
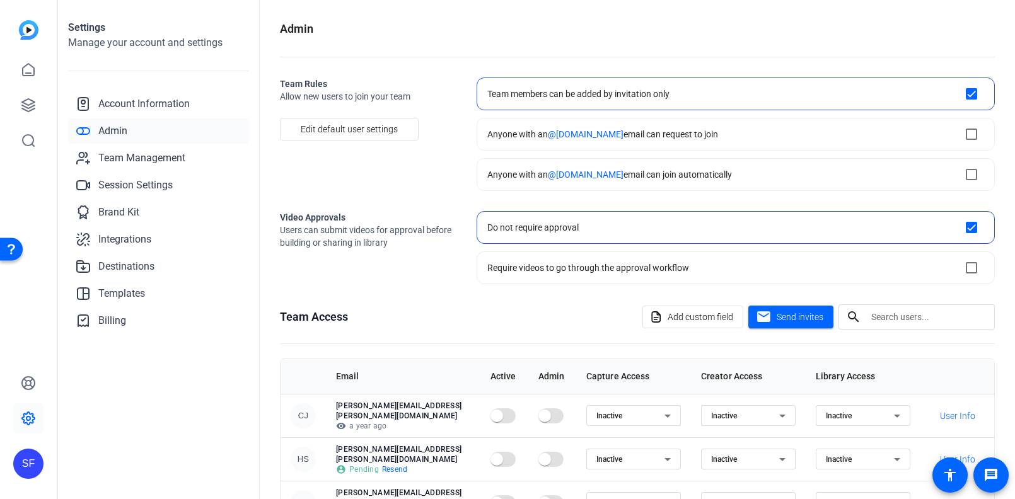
scroll to position [170, 0]
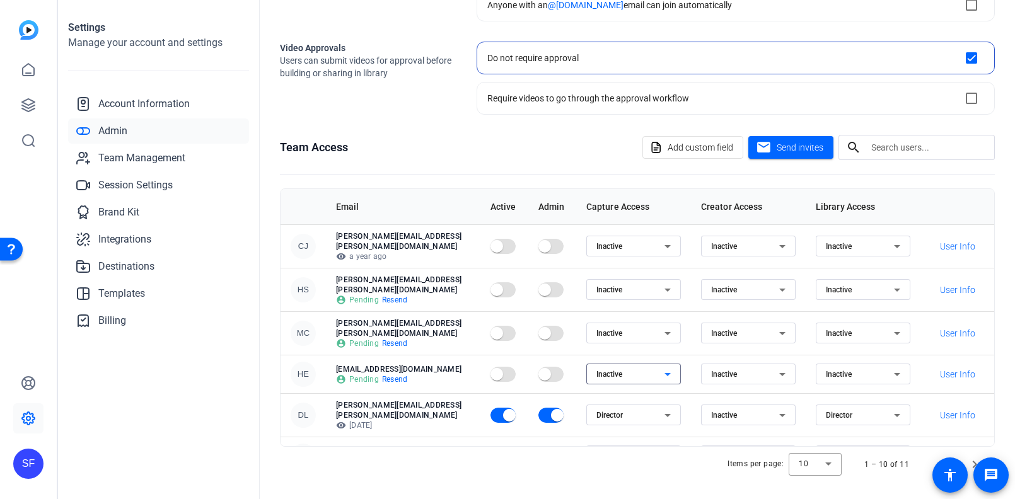
click at [633, 367] on div "Inactive" at bounding box center [630, 374] width 68 height 15
click at [628, 383] on mat-option "Director" at bounding box center [632, 380] width 95 height 20
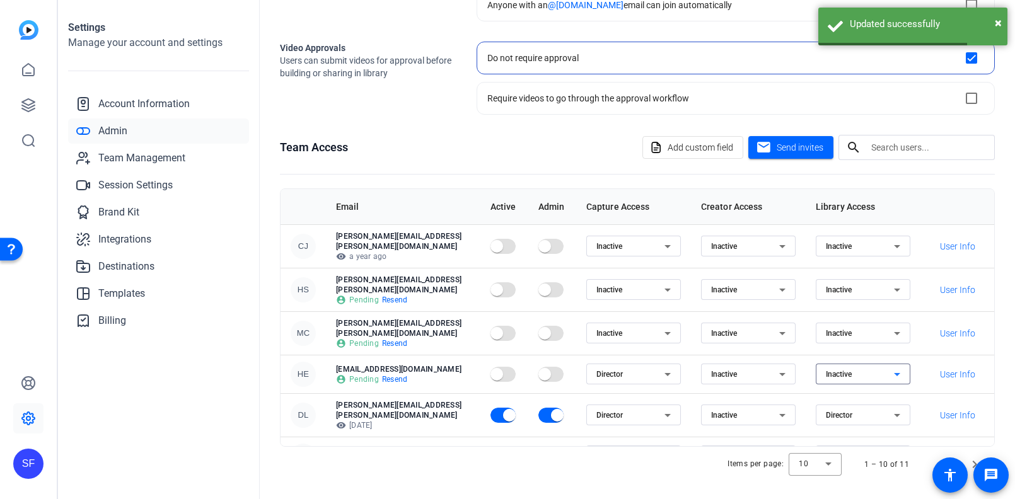
click at [865, 367] on div "Inactive" at bounding box center [860, 374] width 68 height 15
click at [856, 378] on mat-option "Director" at bounding box center [862, 380] width 95 height 20
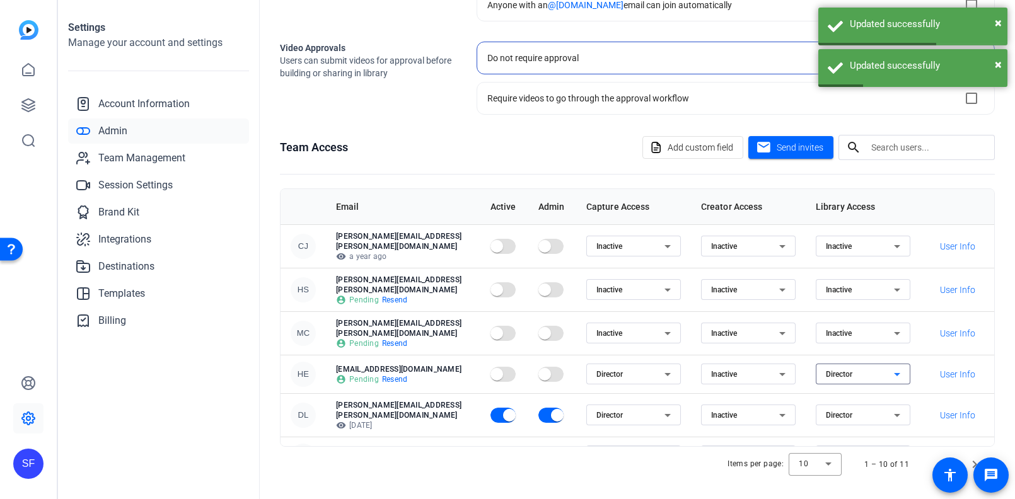
click at [391, 374] on span "Resend" at bounding box center [395, 379] width 26 height 10
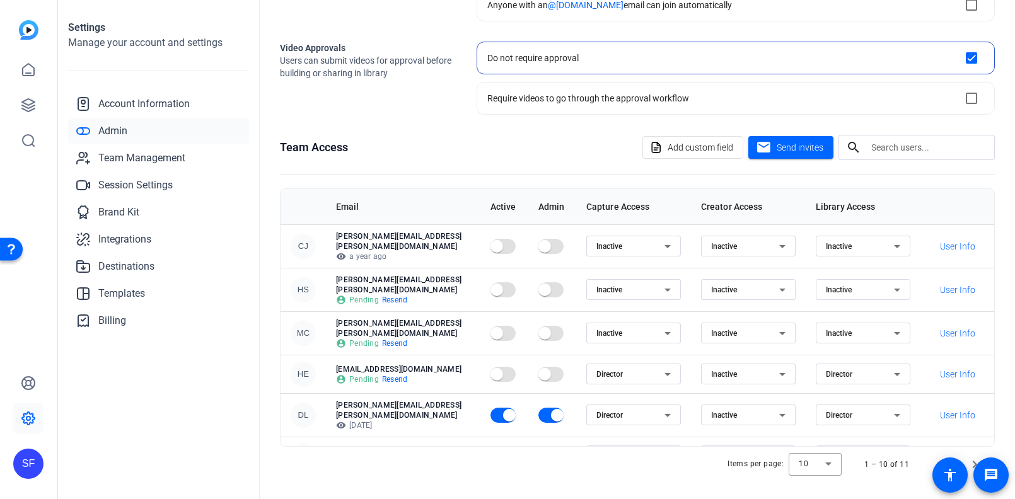
click at [727, 115] on openreel-admin "Admin Team Rules Allow new users to join your team Edit default user settings T…" at bounding box center [637, 166] width 715 height 631
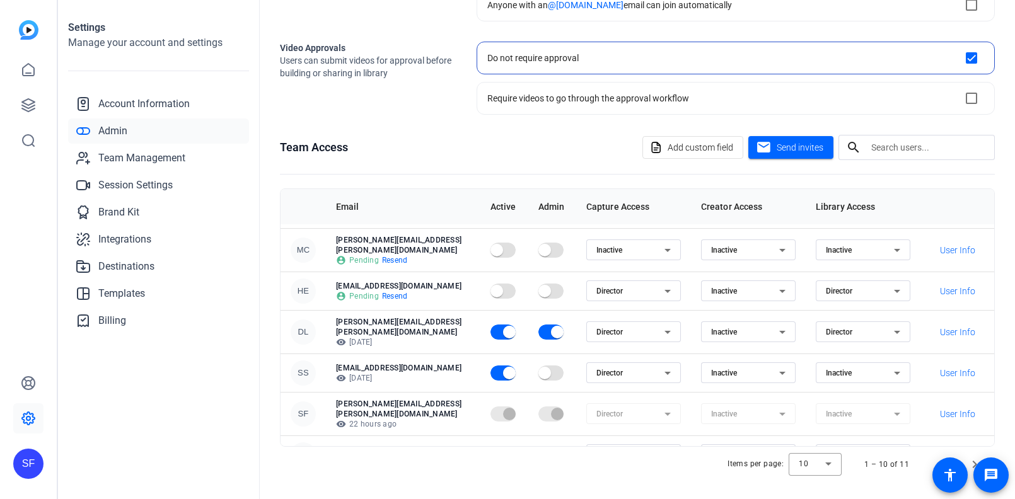
scroll to position [95, 0]
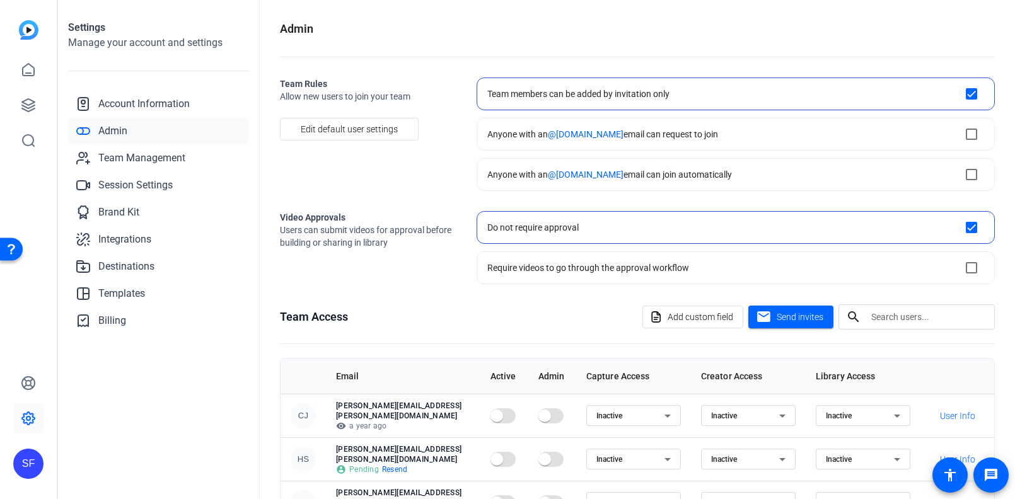
scroll to position [95, 0]
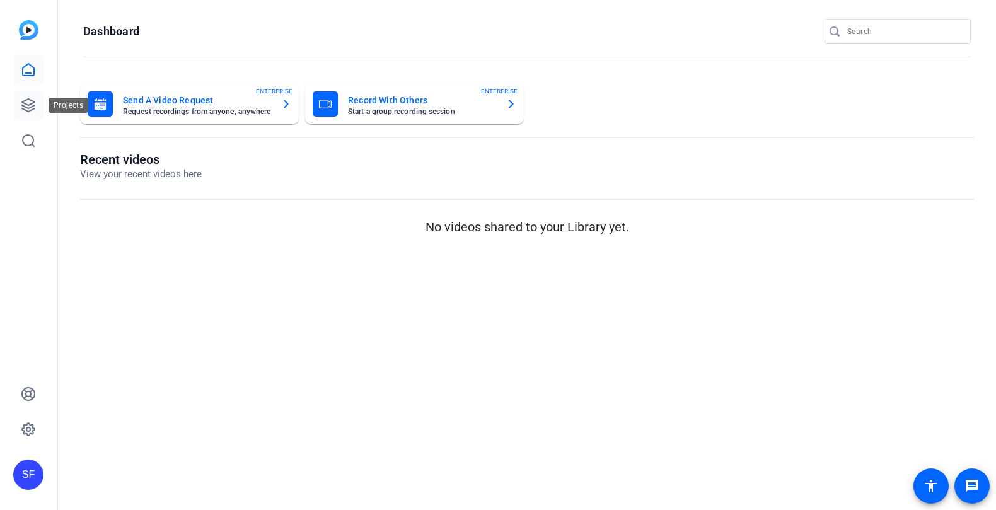
click at [35, 104] on icon at bounding box center [28, 105] width 15 height 15
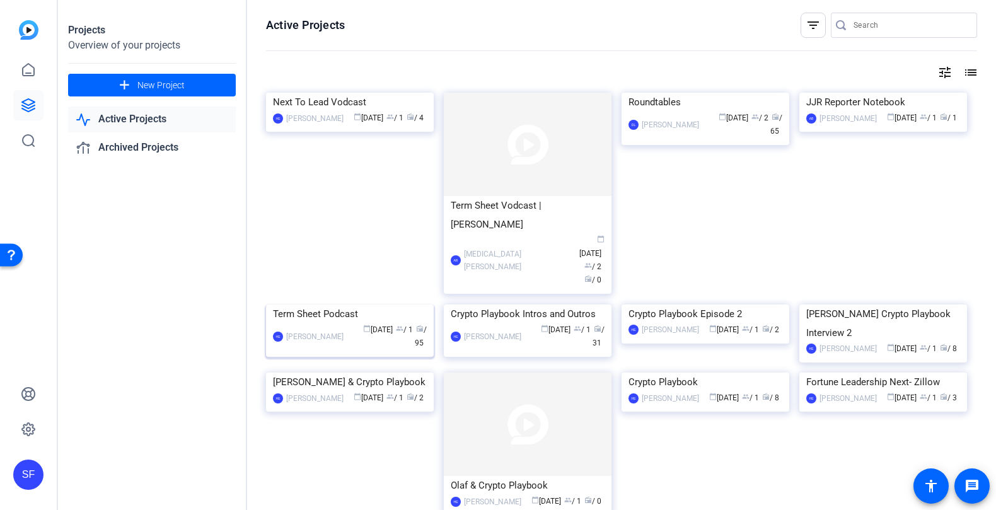
click at [380, 304] on img at bounding box center [350, 304] width 168 height 0
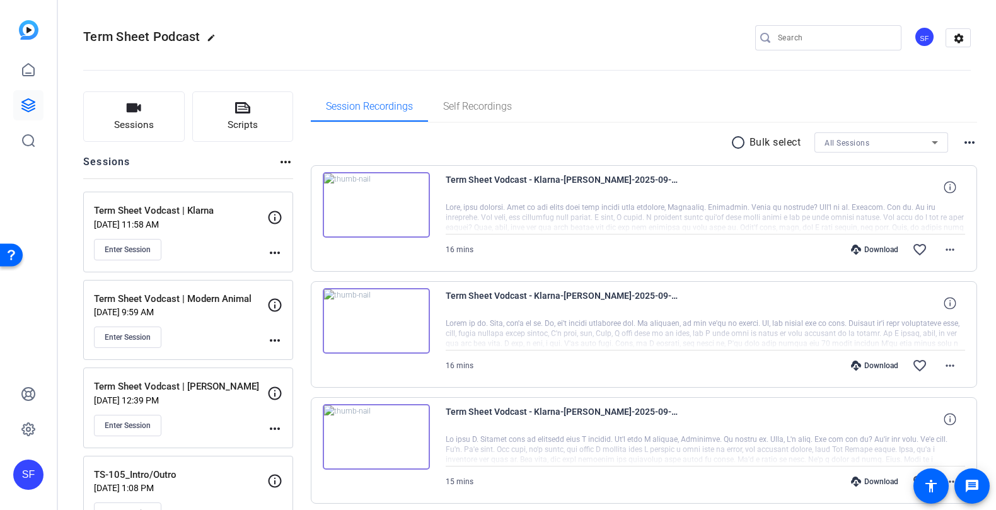
click at [244, 225] on p "[DATE] 11:58 AM" at bounding box center [180, 224] width 173 height 10
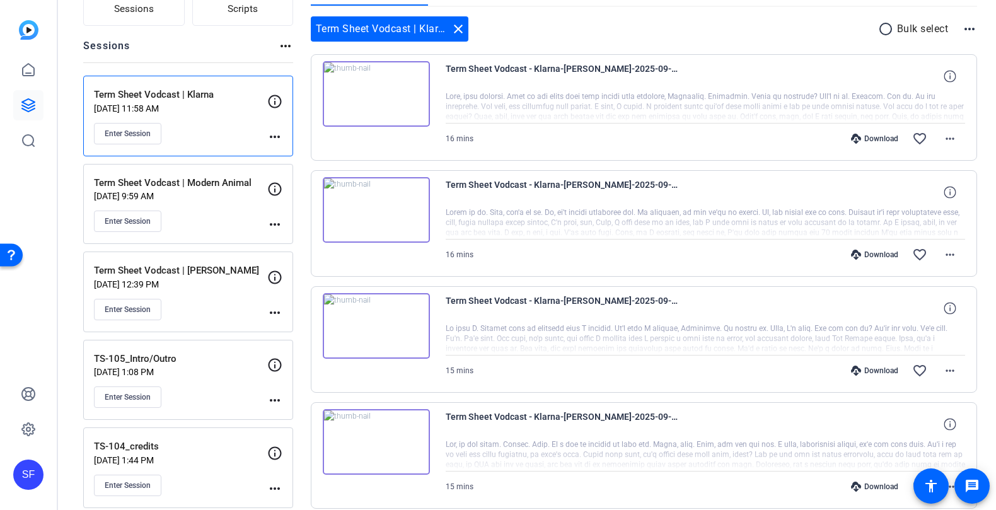
scroll to position [115, 0]
click at [952, 255] on mat-icon "more_horiz" at bounding box center [949, 255] width 15 height 15
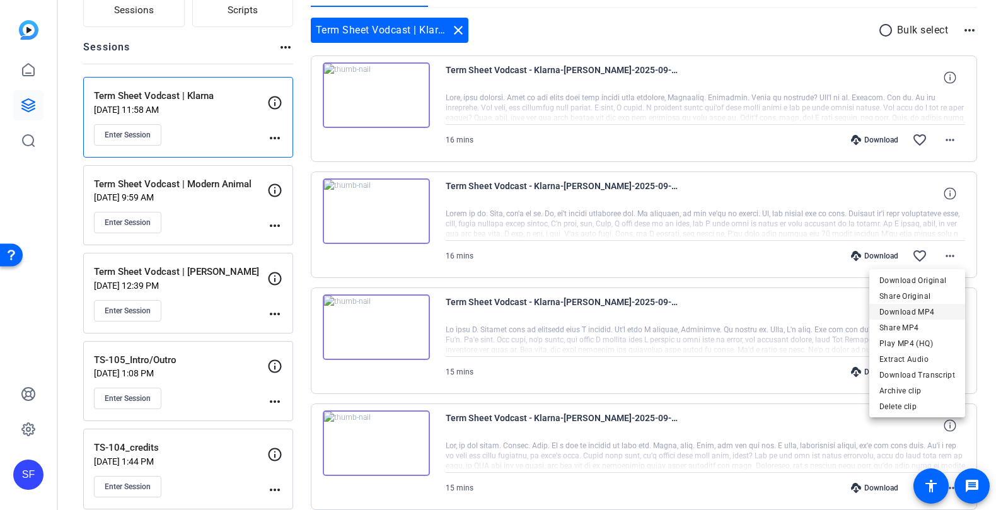
click at [933, 307] on span "Download MP4" at bounding box center [917, 311] width 76 height 15
